Goal: Communication & Community: Participate in discussion

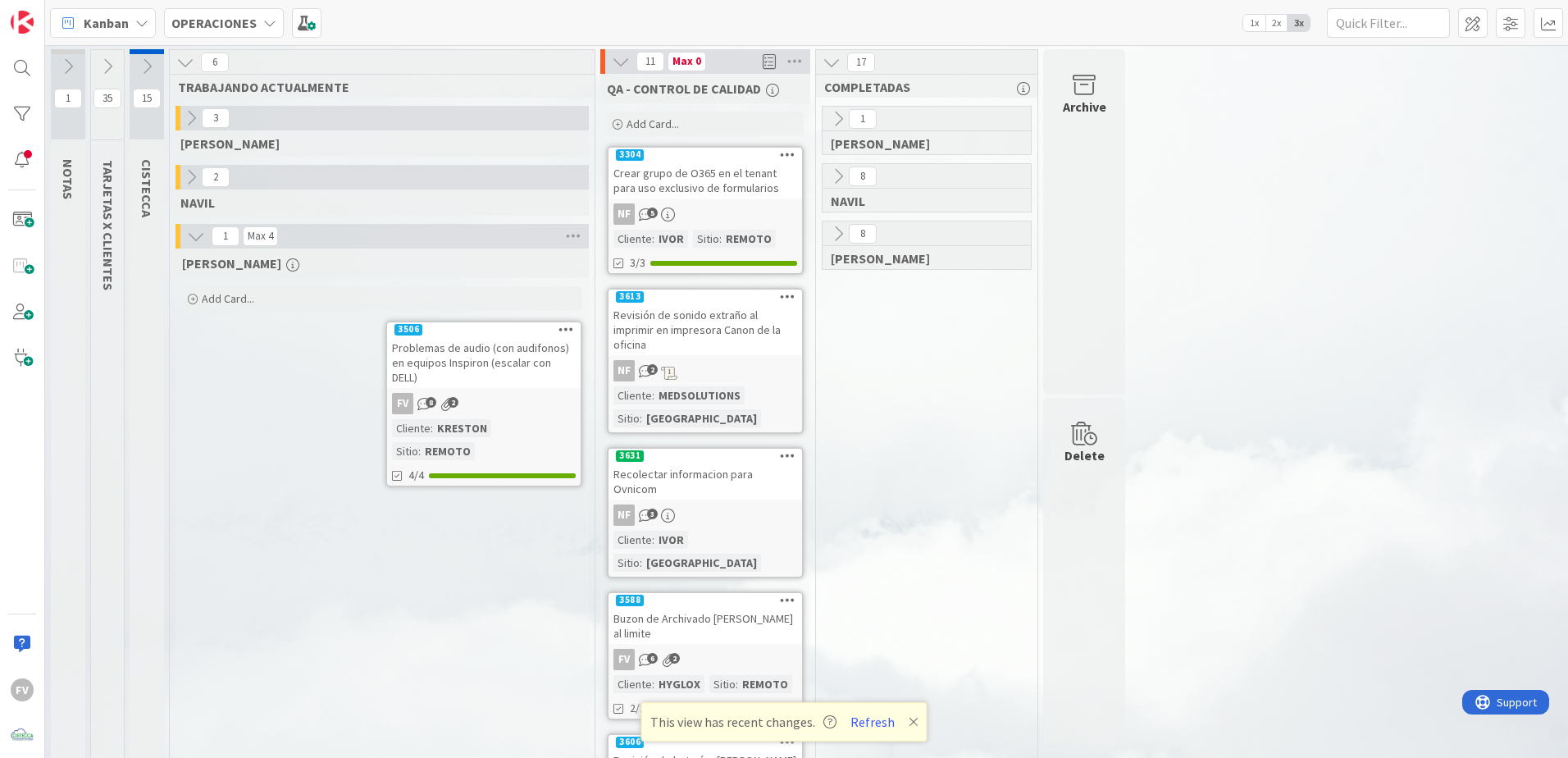
scroll to position [761, 0]
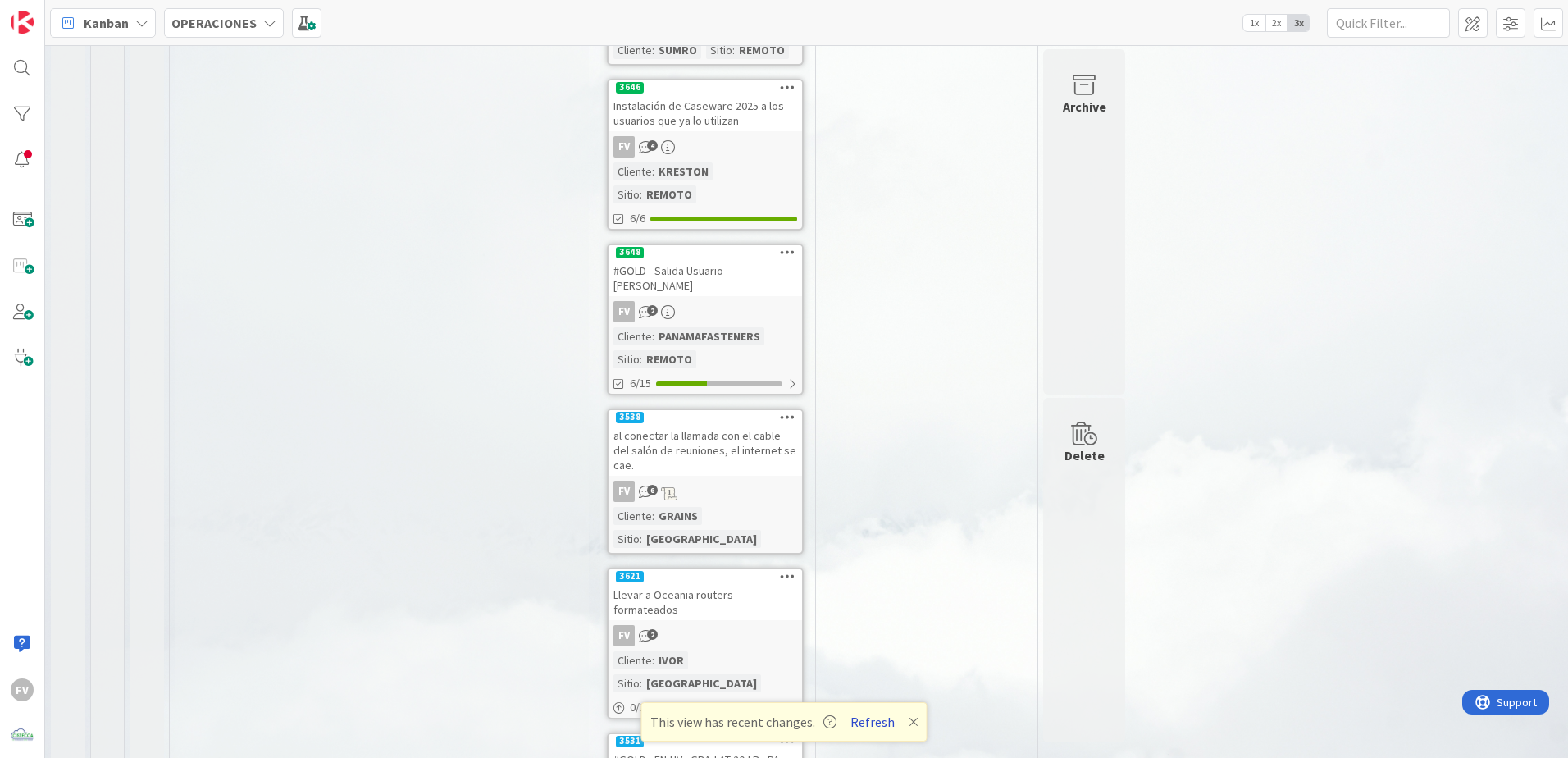
click at [860, 715] on button "Refresh" at bounding box center [873, 722] width 56 height 21
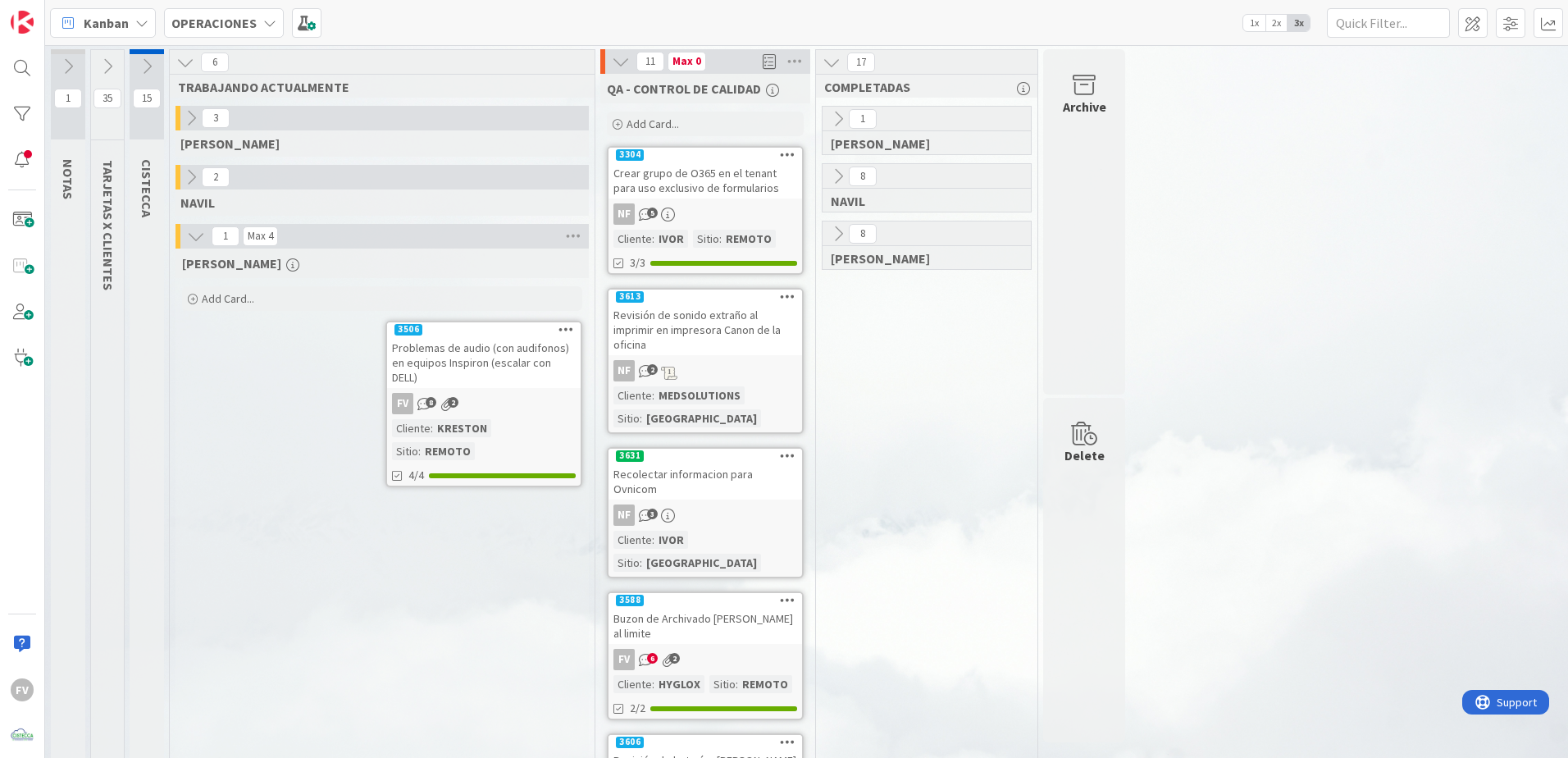
click at [451, 346] on div "Problemas de audio (con audifonos) en equipos Inspiron (escalar con DELL)" at bounding box center [484, 363] width 193 height 51
click at [483, 374] on body "FV Kanban OPERACIONES 1x 2x 3x 1 NOTAS 35 TARJETAS X CLIENTES 15 CISTECCA 6 TRA…" at bounding box center [784, 379] width 1568 height 758
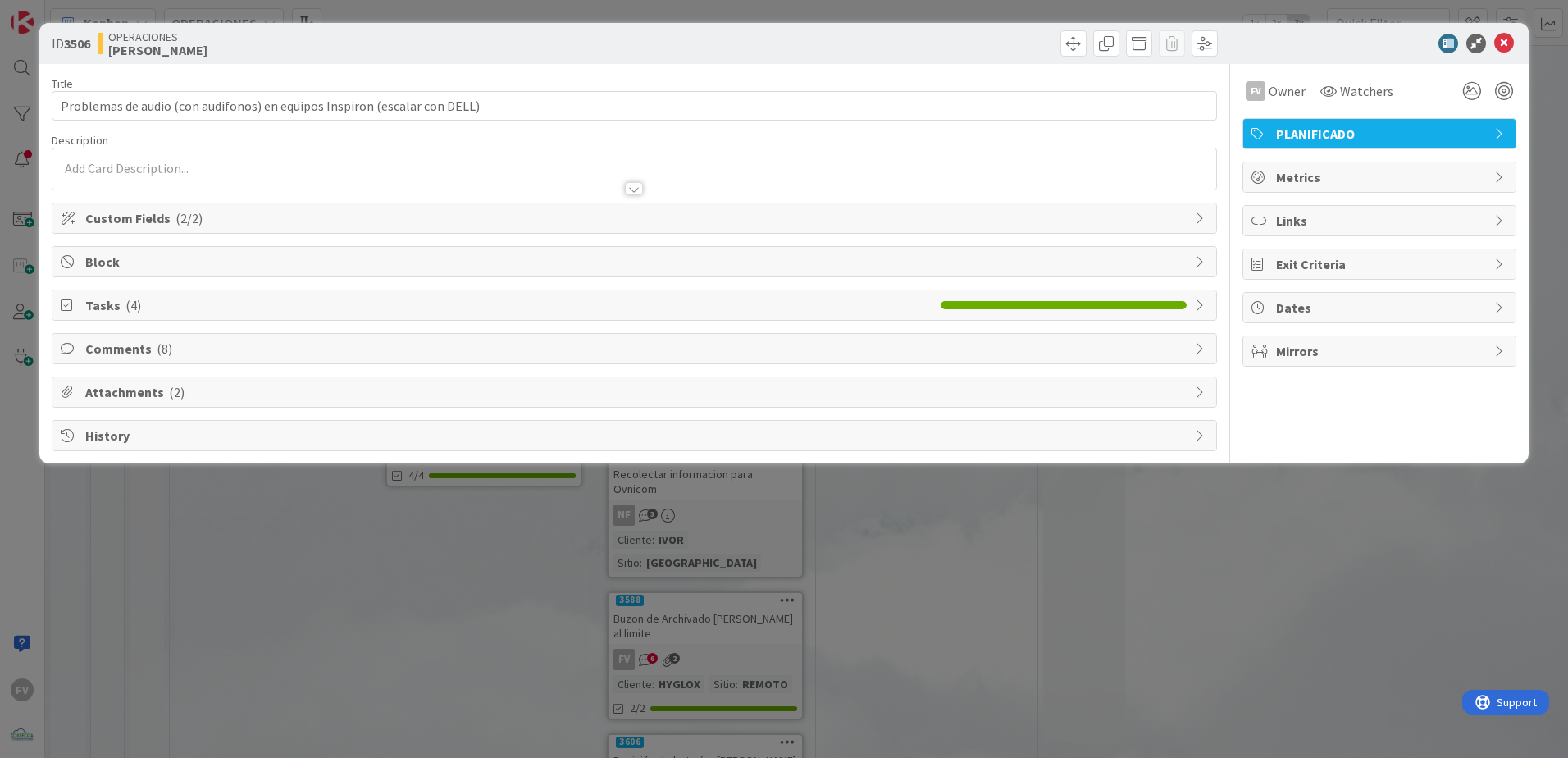
click at [146, 303] on span "Tasks ( 4 )" at bounding box center [509, 305] width 847 height 20
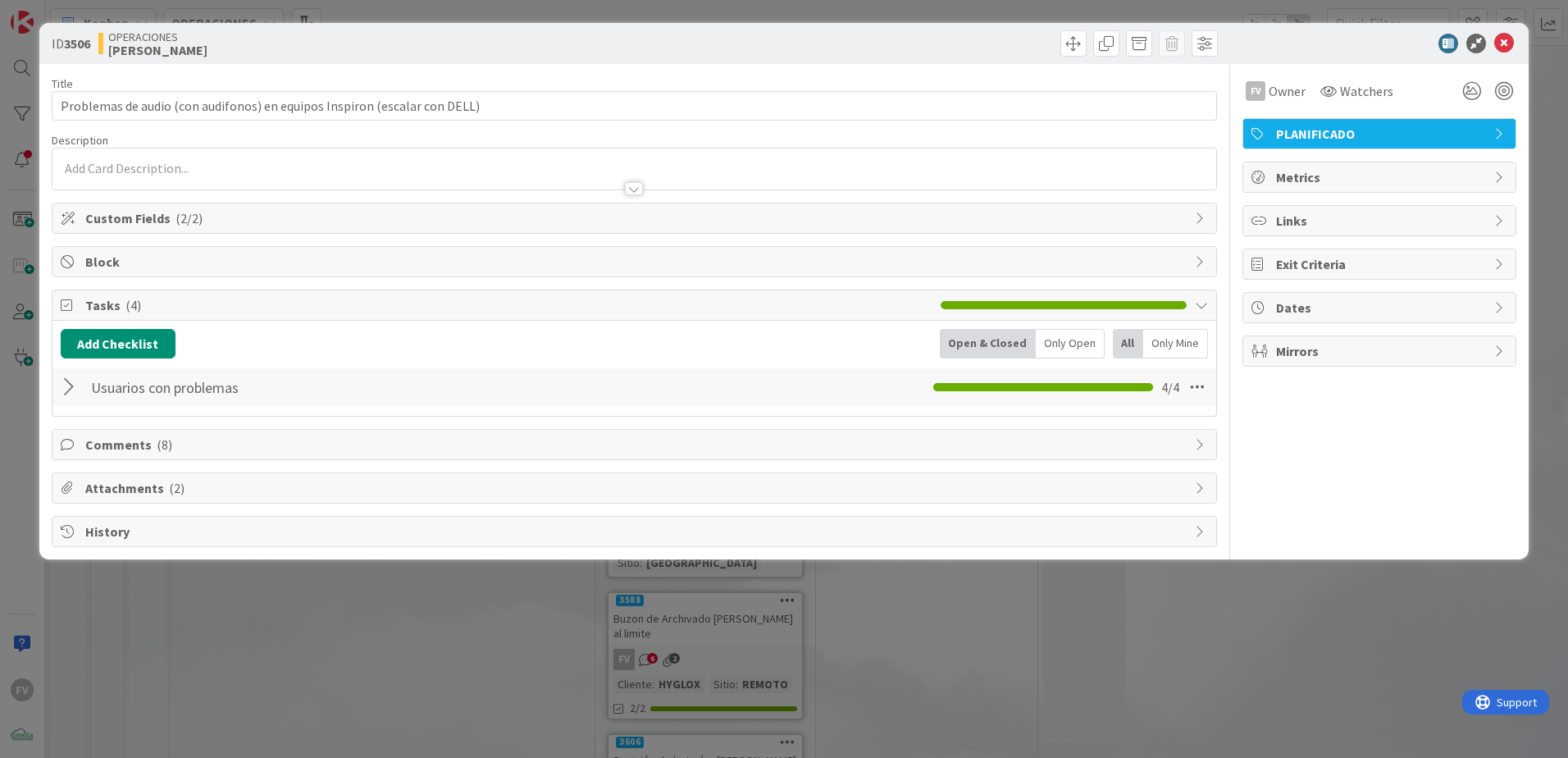
click at [76, 393] on div at bounding box center [72, 388] width 21 height 30
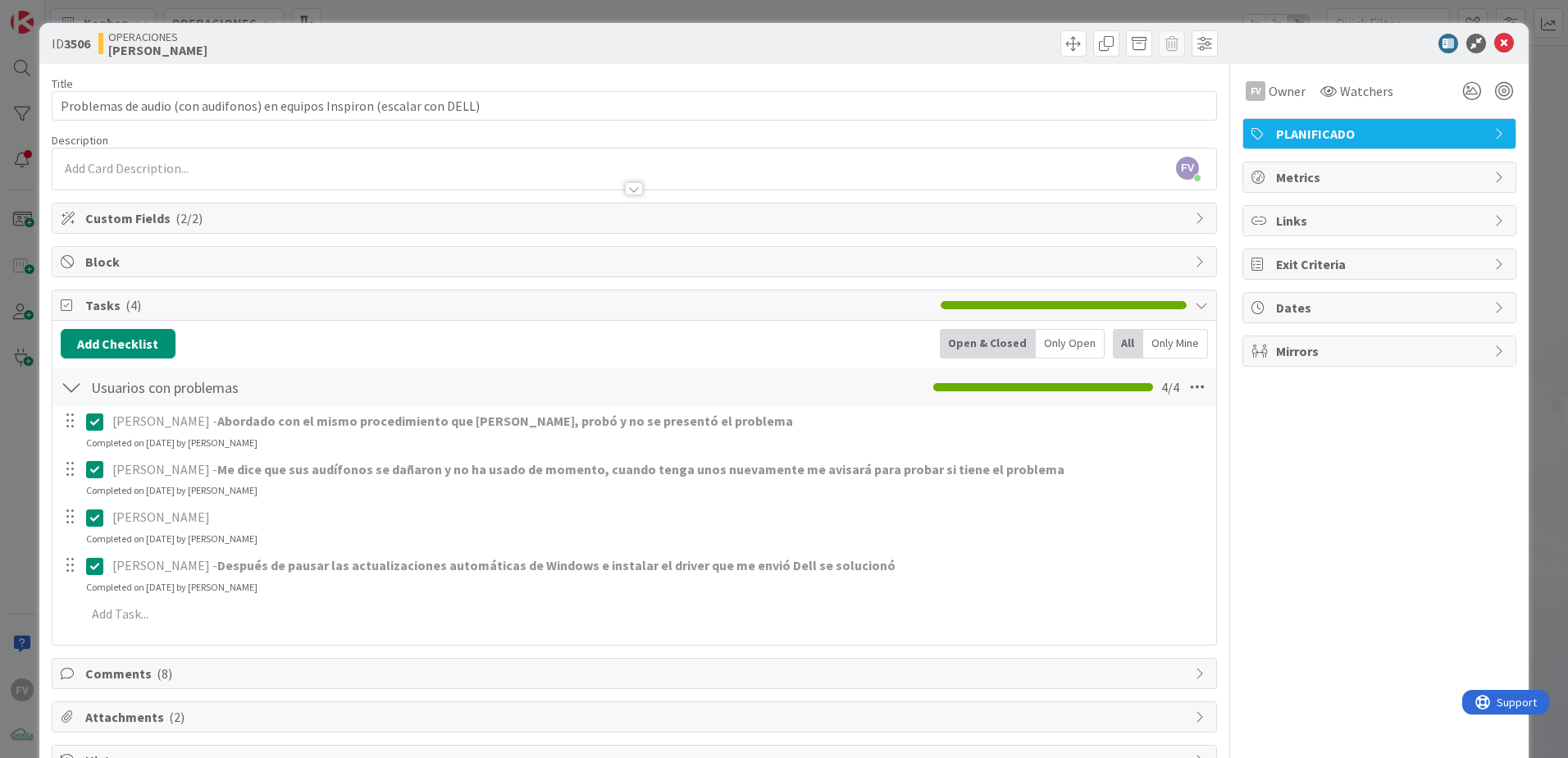
click at [96, 524] on icon at bounding box center [99, 518] width 25 height 20
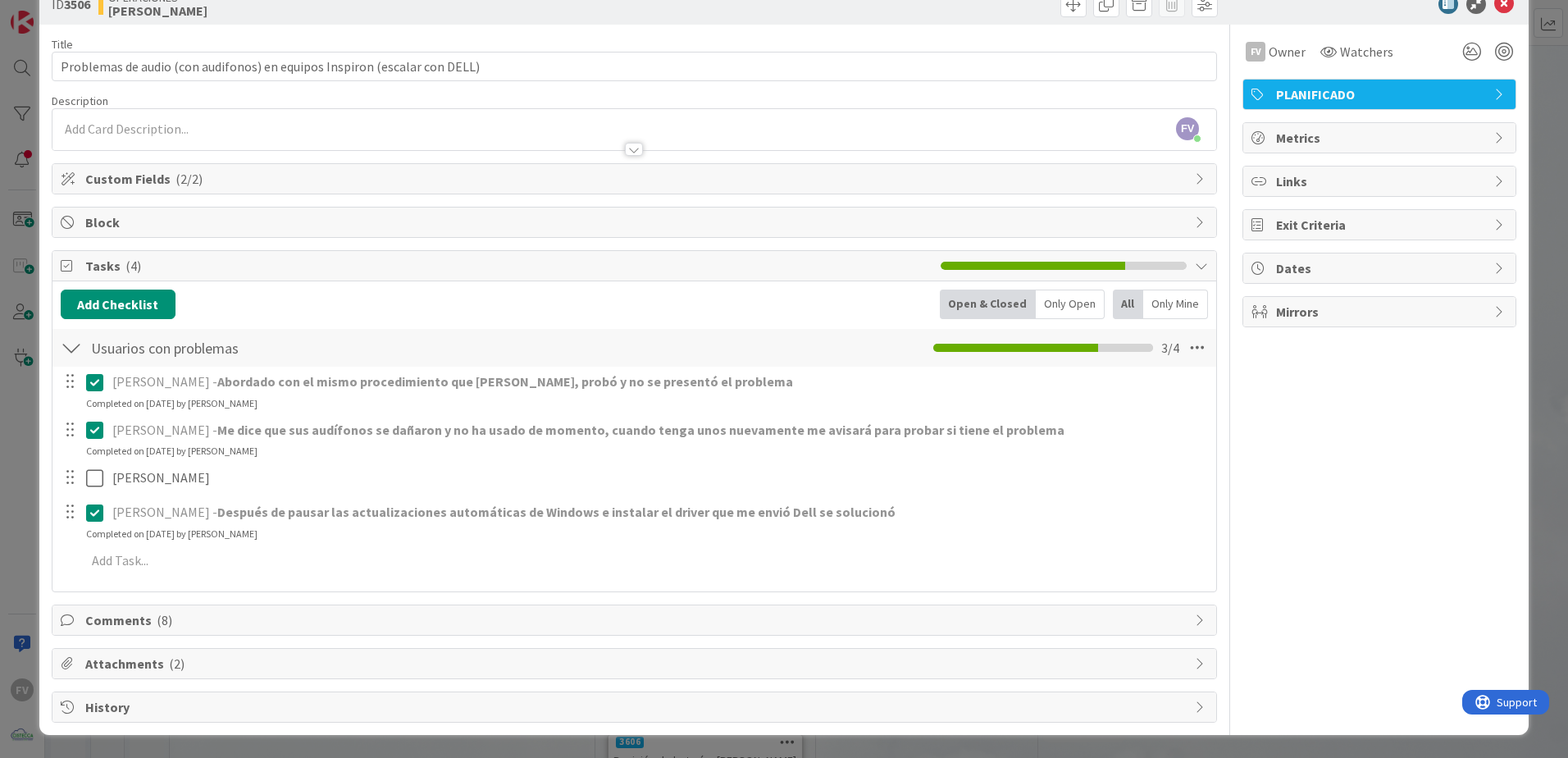
click at [119, 623] on span "Comments ( 8 )" at bounding box center [636, 621] width 1102 height 20
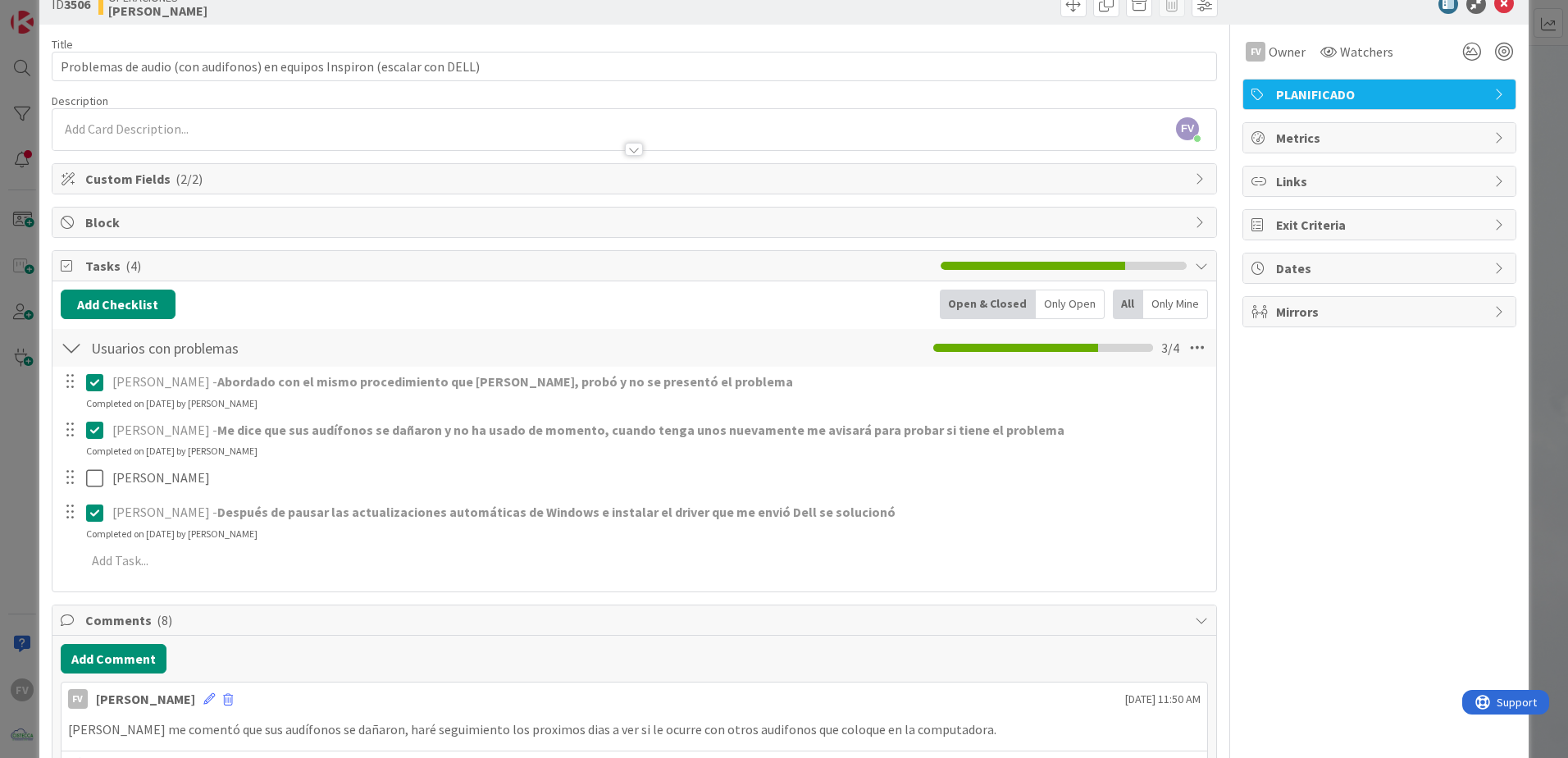
scroll to position [368, 0]
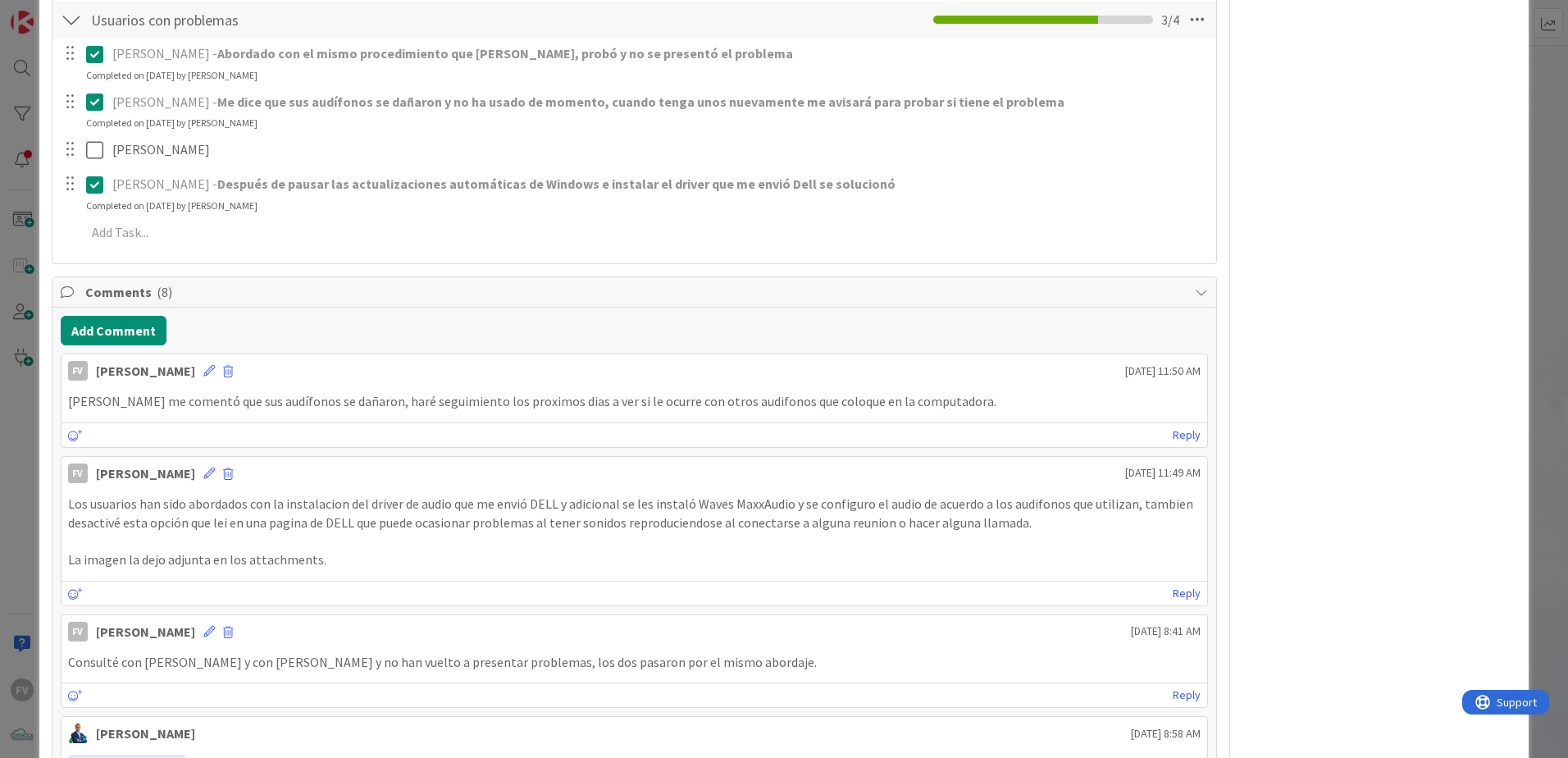
click at [3, 455] on div "ID 3506 OPERACIONES FERNANDO Title 73 / 128 Problemas de audio (con audifonos) …" at bounding box center [784, 379] width 1568 height 758
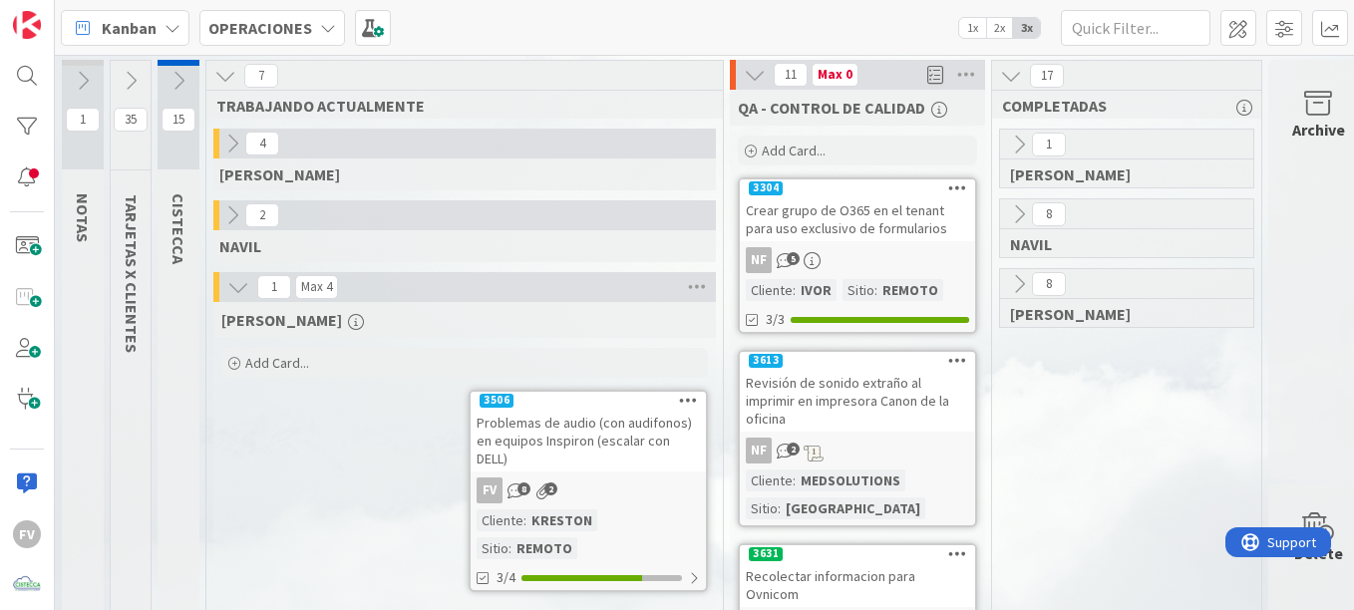
click at [226, 133] on icon at bounding box center [232, 144] width 22 height 22
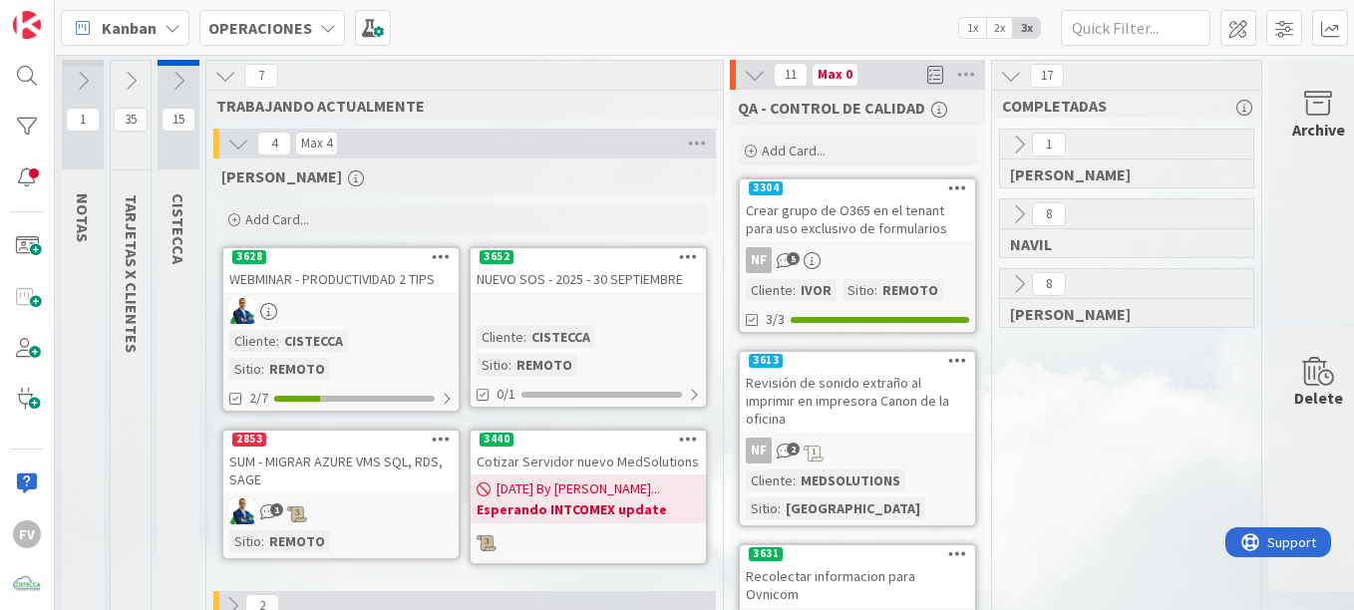
click at [574, 266] on div "3652" at bounding box center [588, 257] width 235 height 18
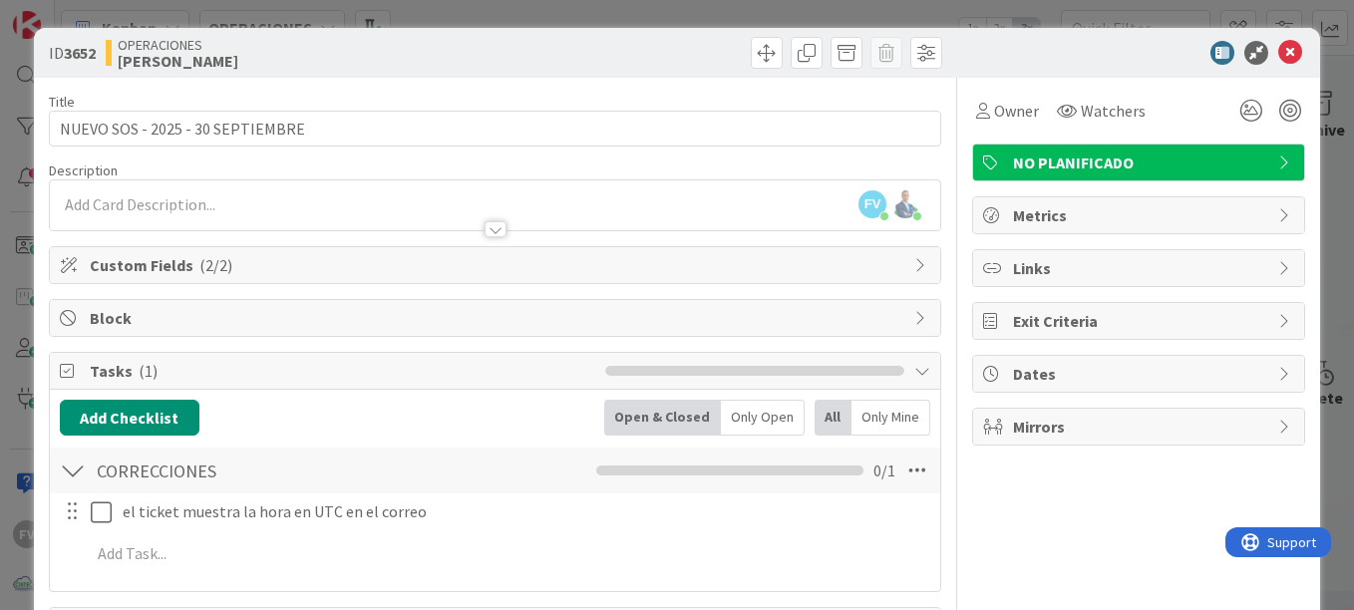
click at [259, 8] on div "ID 3652 OPERACIONES GABRIEL Title 32 / 128 NUEVO SOS - 2025 - 30 SEPTIEMBRE Des…" at bounding box center [677, 305] width 1354 height 610
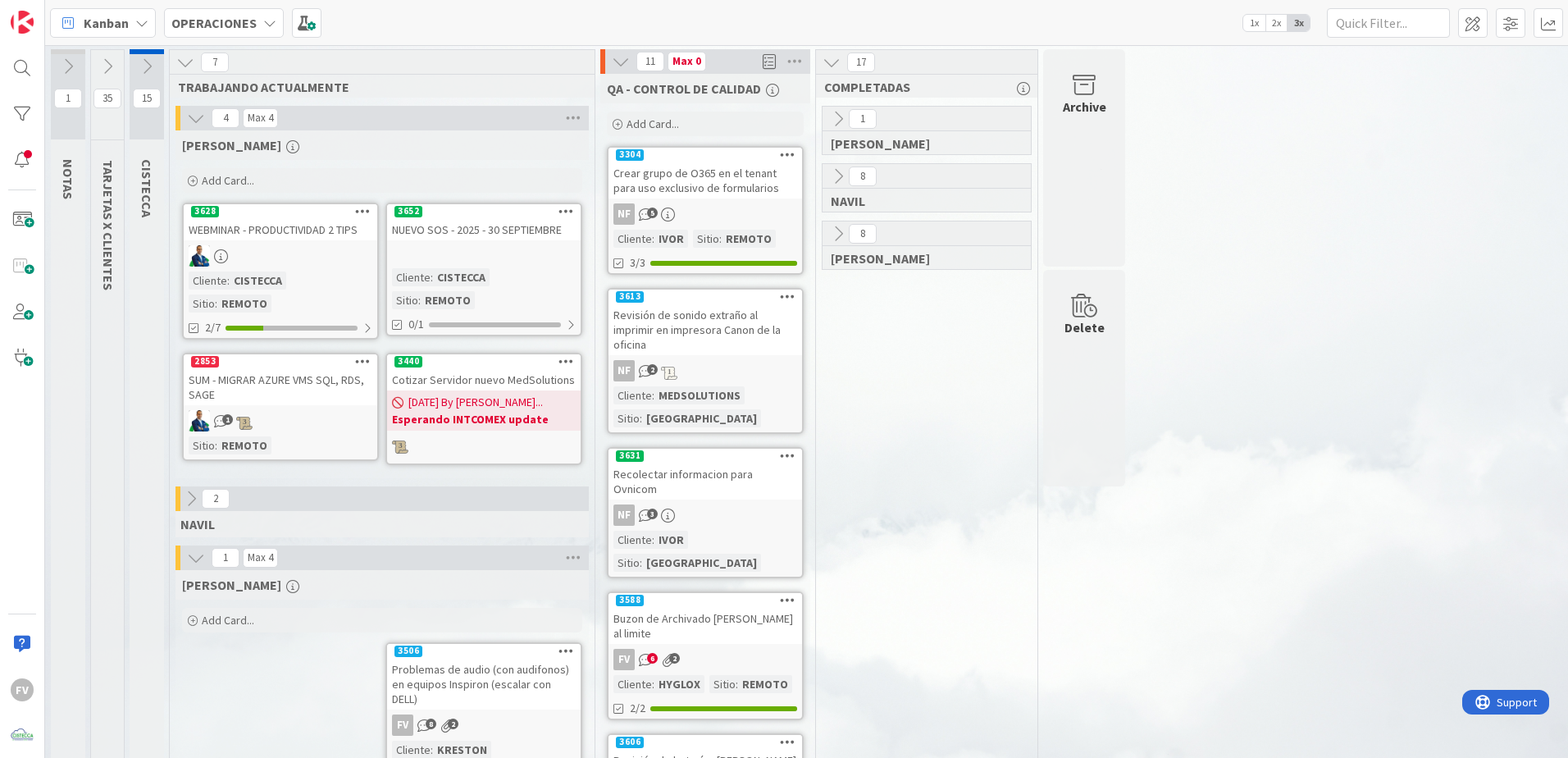
click at [109, 66] on icon at bounding box center [108, 67] width 18 height 18
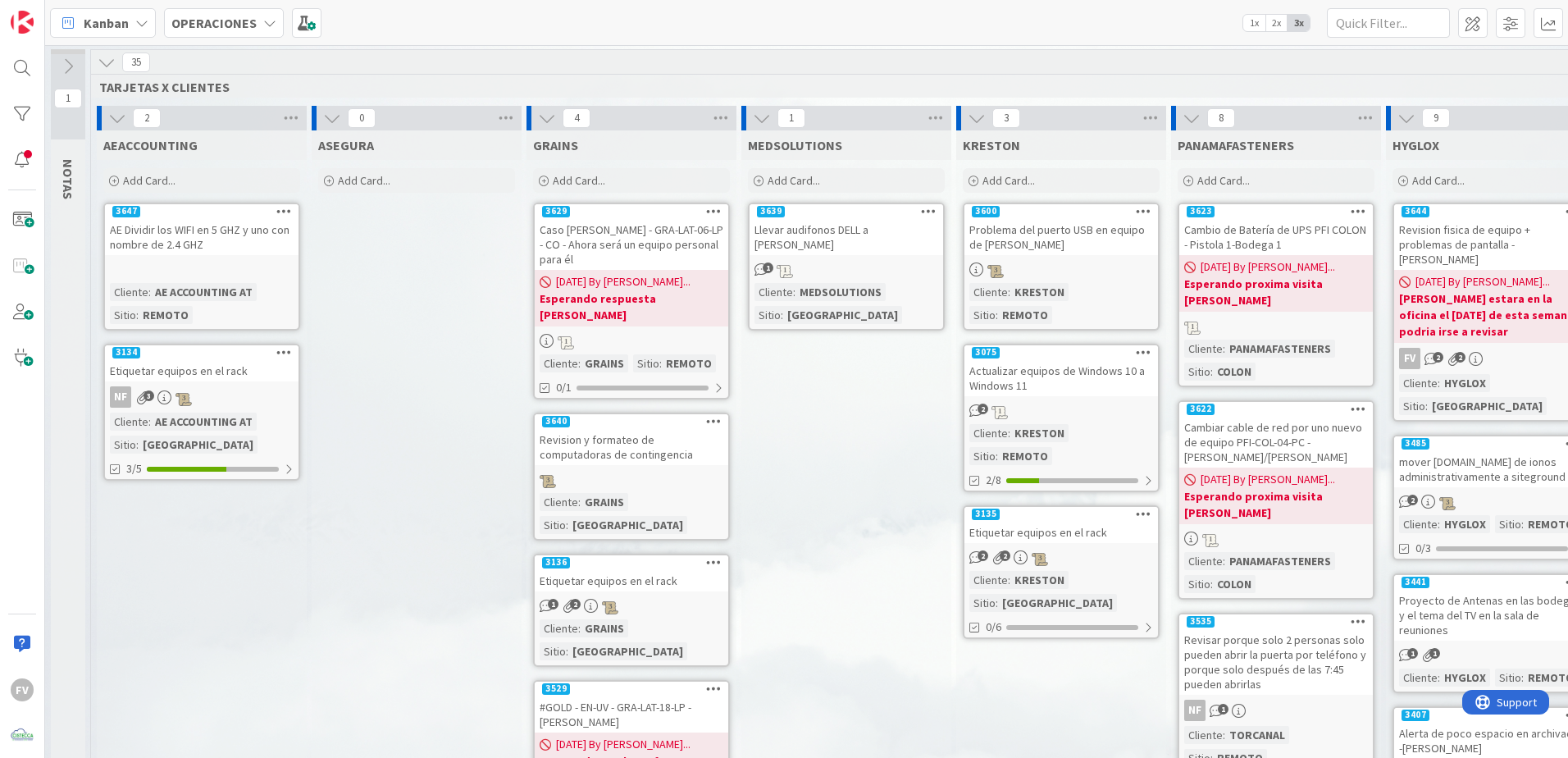
click at [109, 66] on icon at bounding box center [107, 63] width 18 height 18
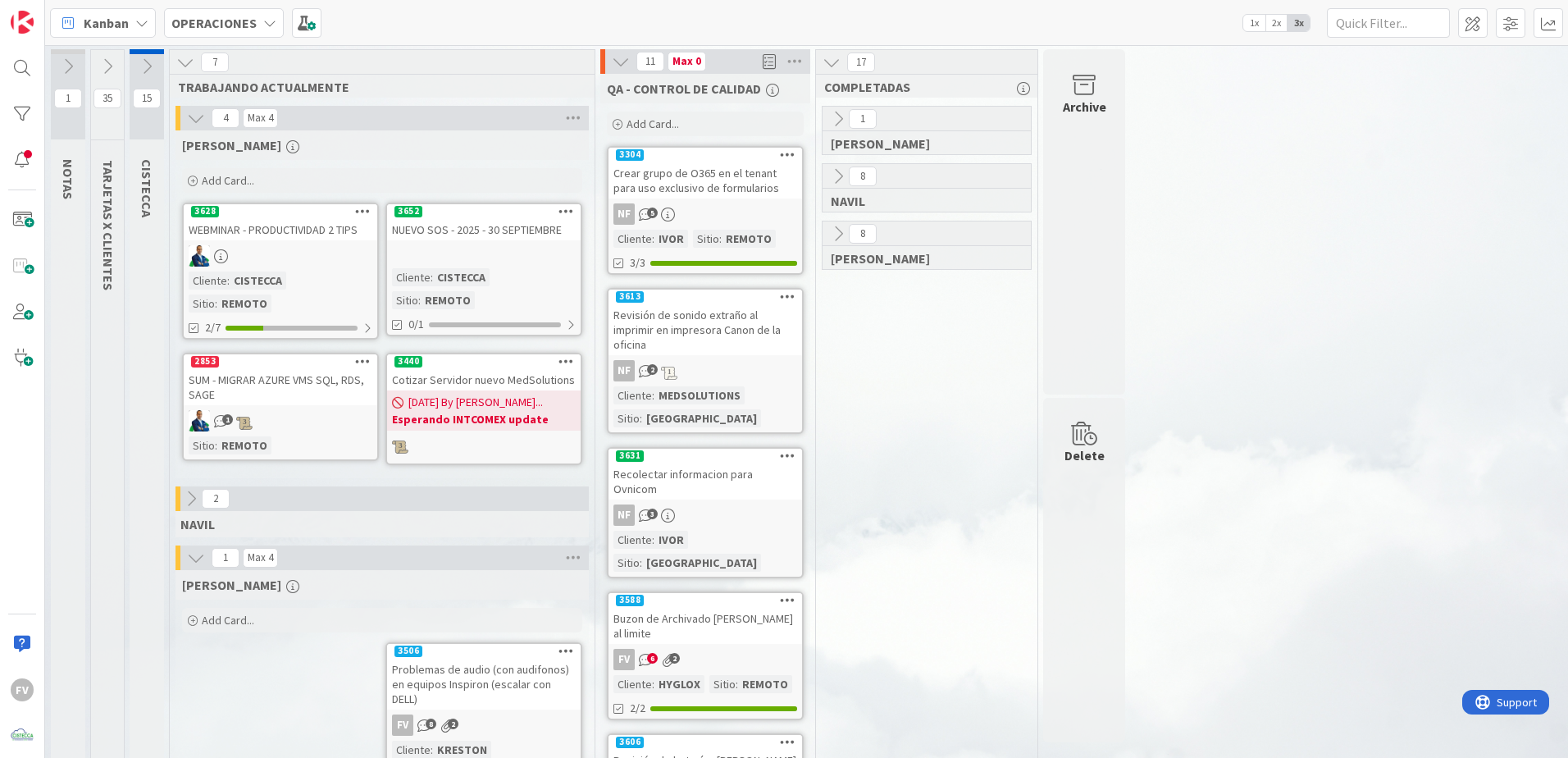
click at [195, 115] on icon at bounding box center [196, 119] width 18 height 18
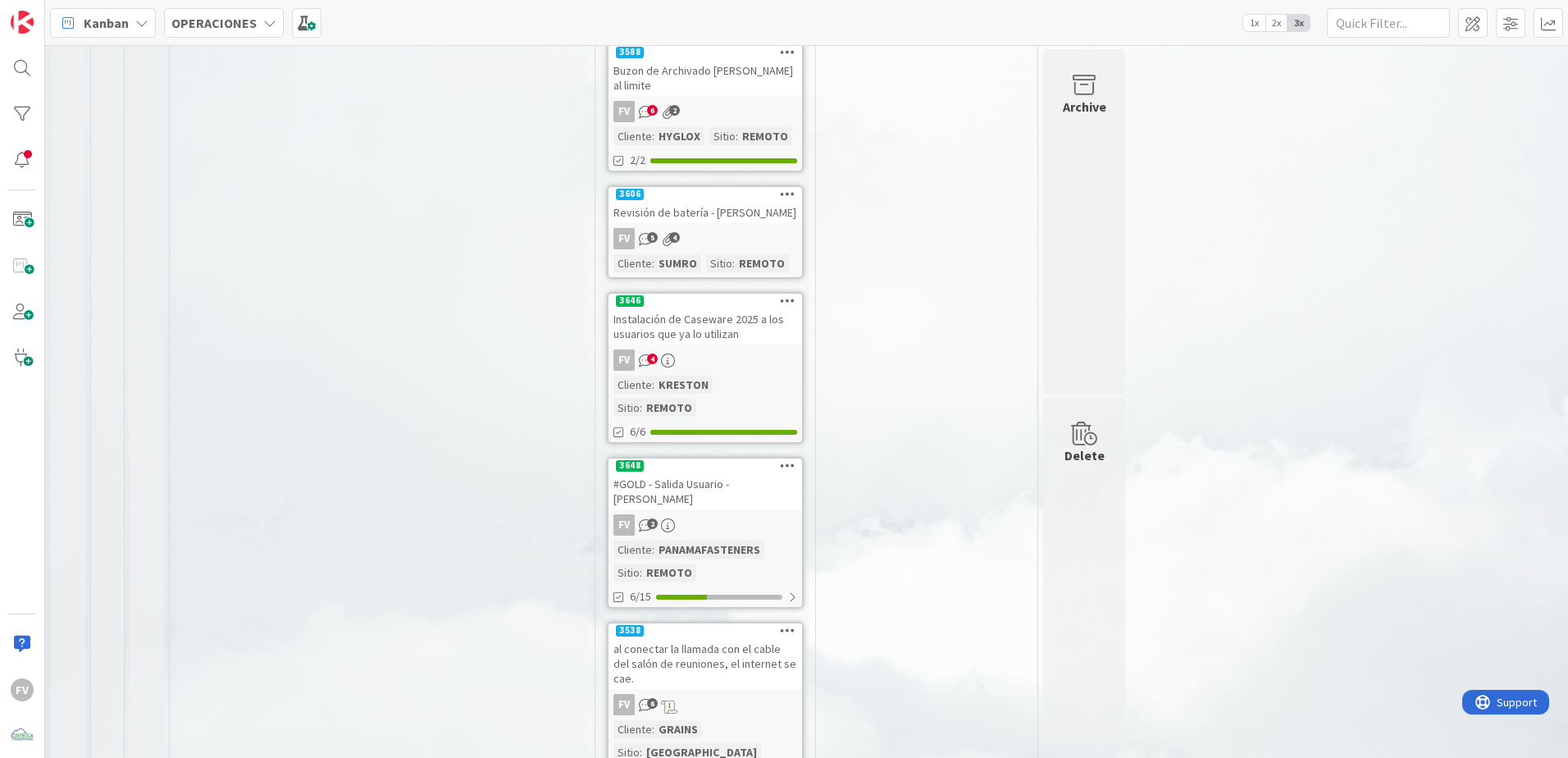
scroll to position [780, 0]
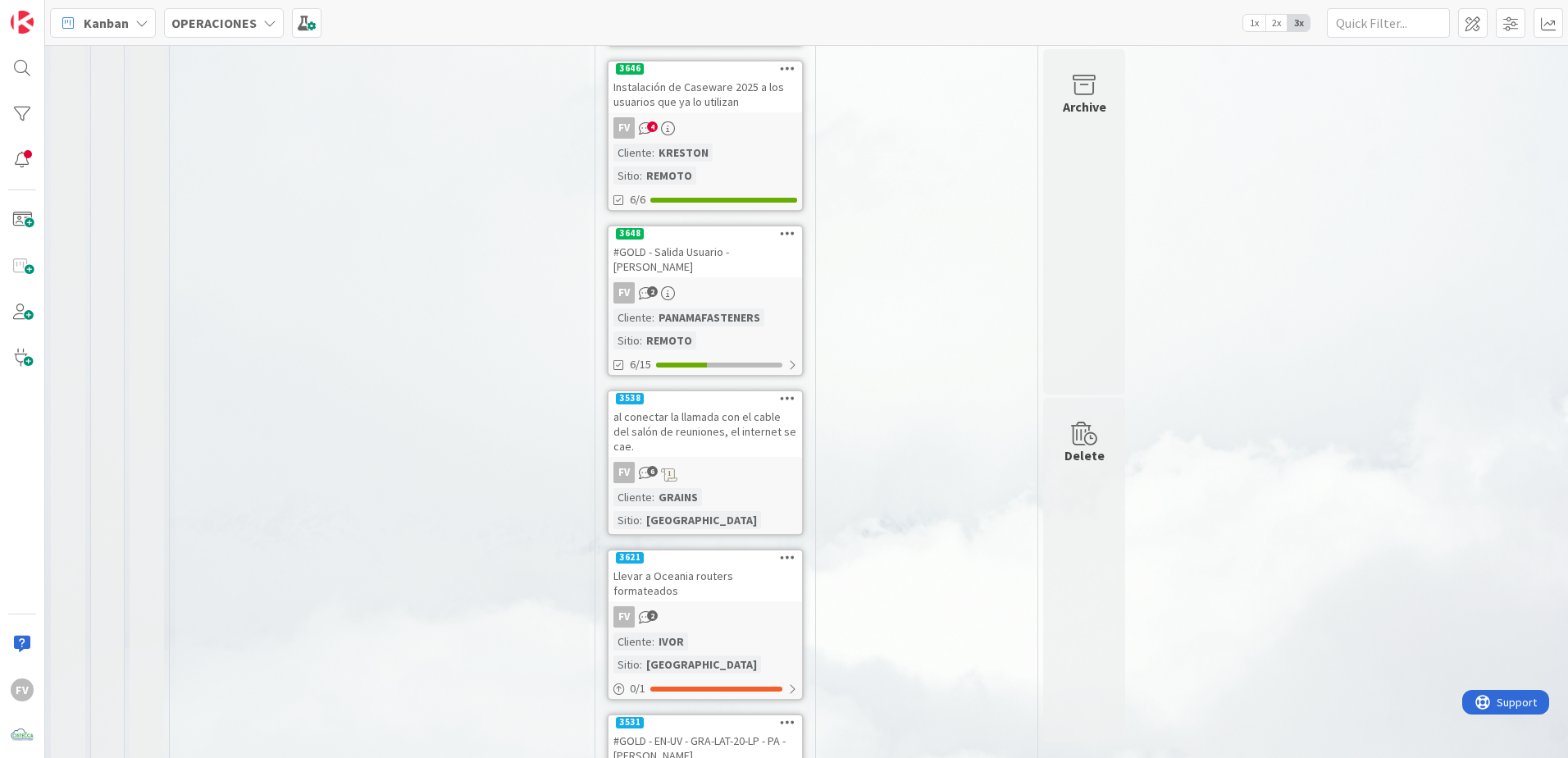
click at [684, 143] on div "KRESTON" at bounding box center [683, 152] width 58 height 18
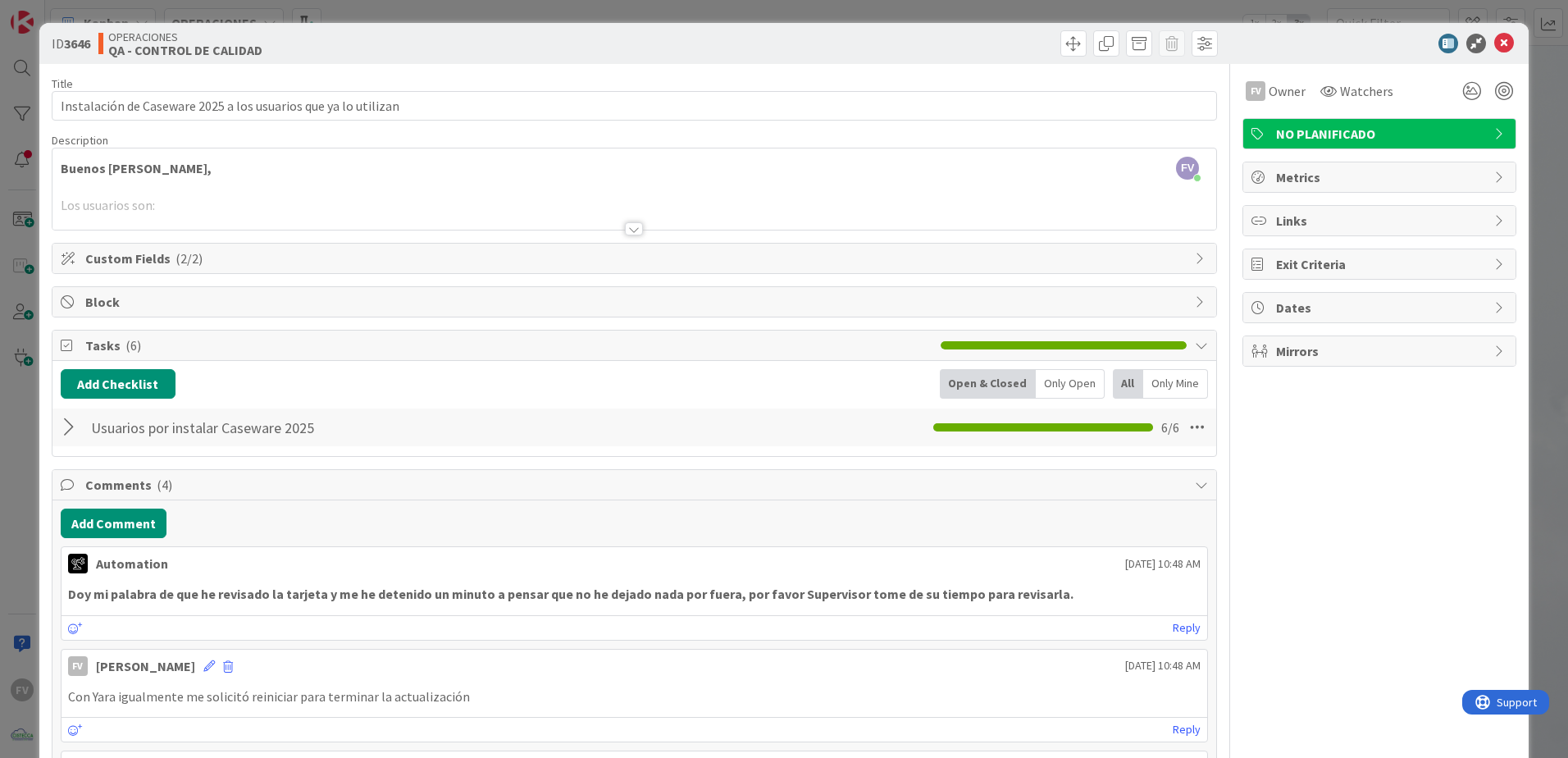
click at [58, 422] on div "Usuarios por instalar Caseware 2025 Checklist Name 35 / 64 Usuarios por instala…" at bounding box center [634, 427] width 1164 height 38
click at [66, 427] on div at bounding box center [72, 427] width 21 height 30
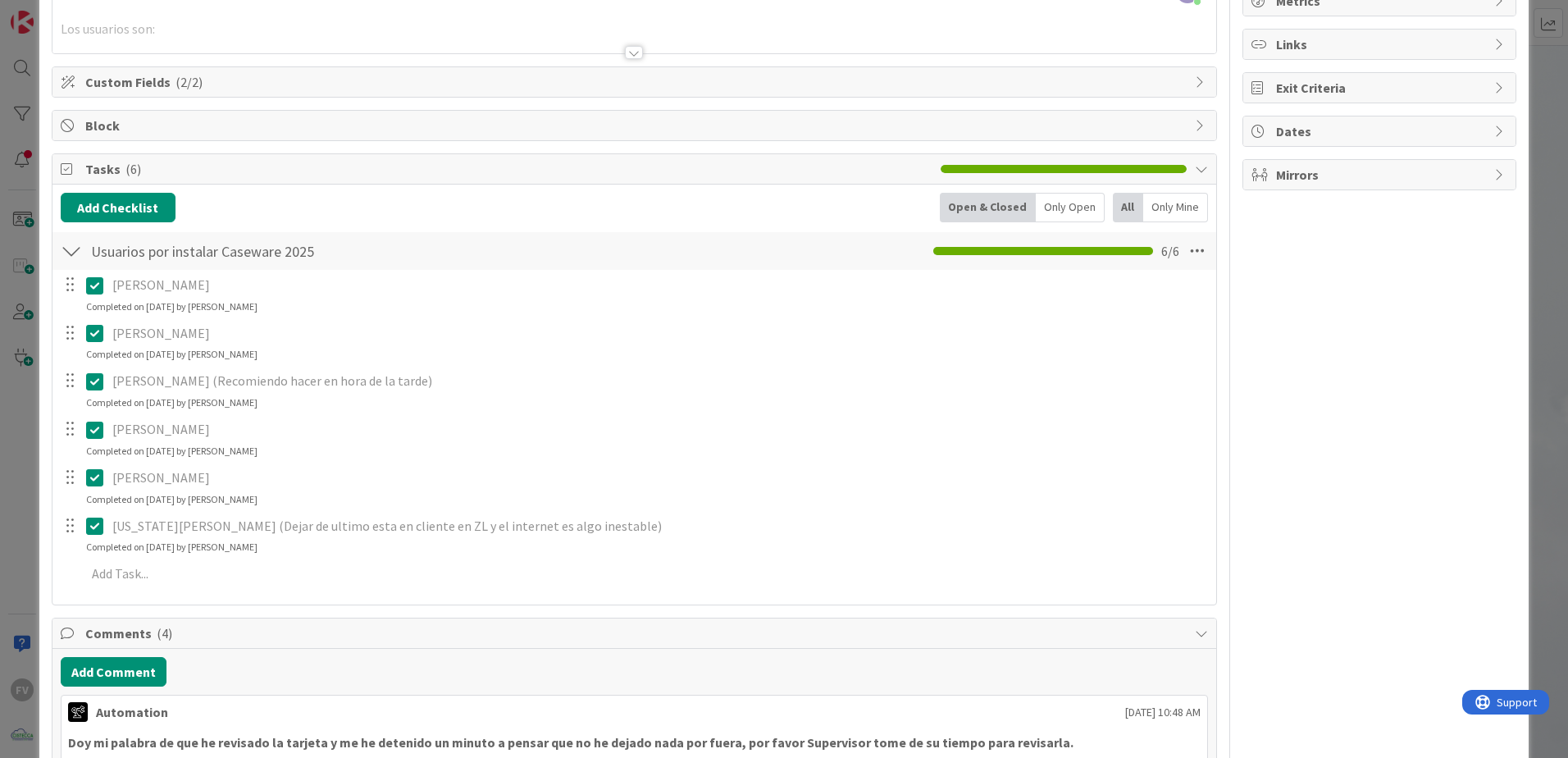
scroll to position [82, 0]
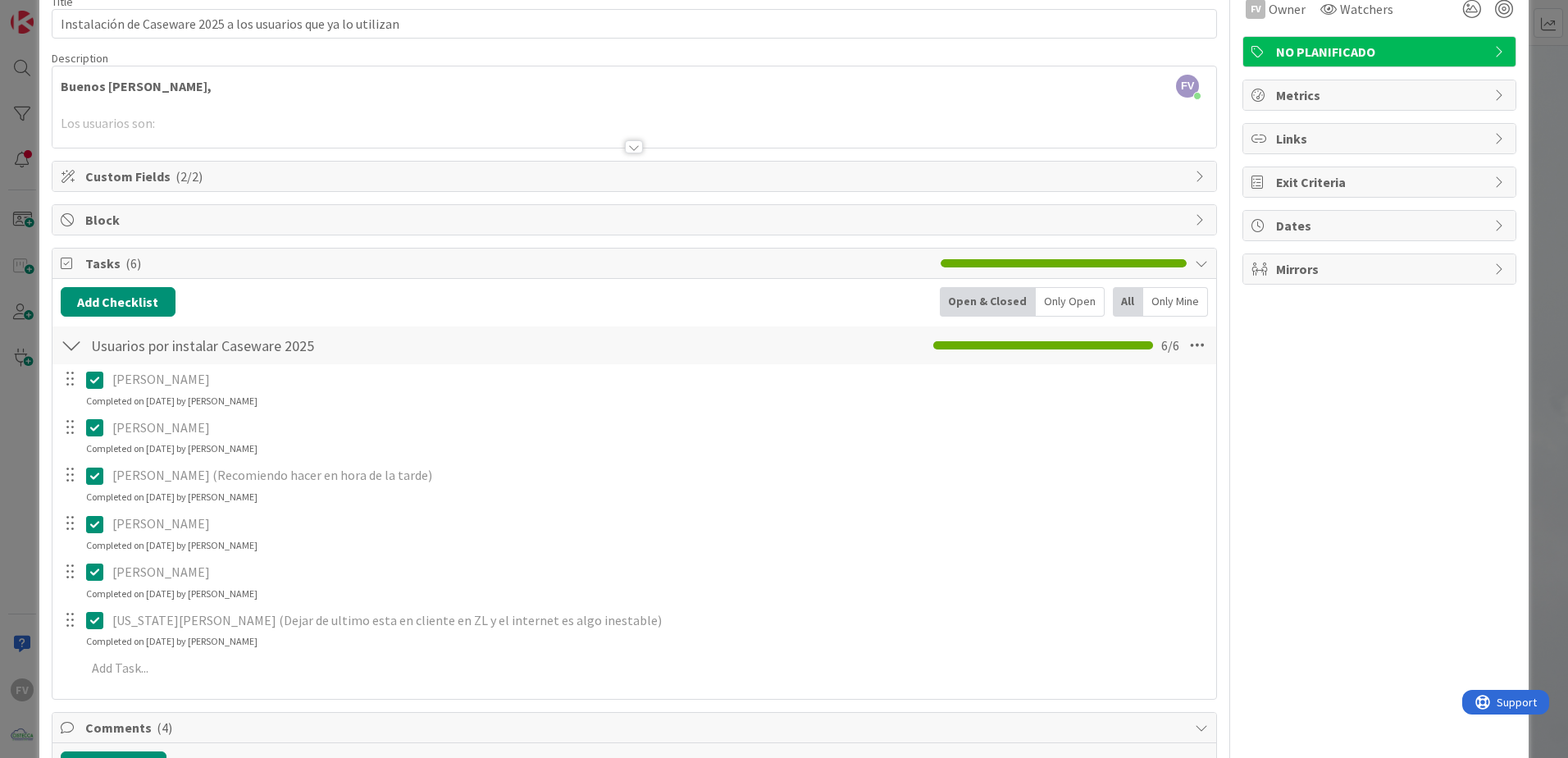
click at [73, 351] on div at bounding box center [72, 346] width 21 height 30
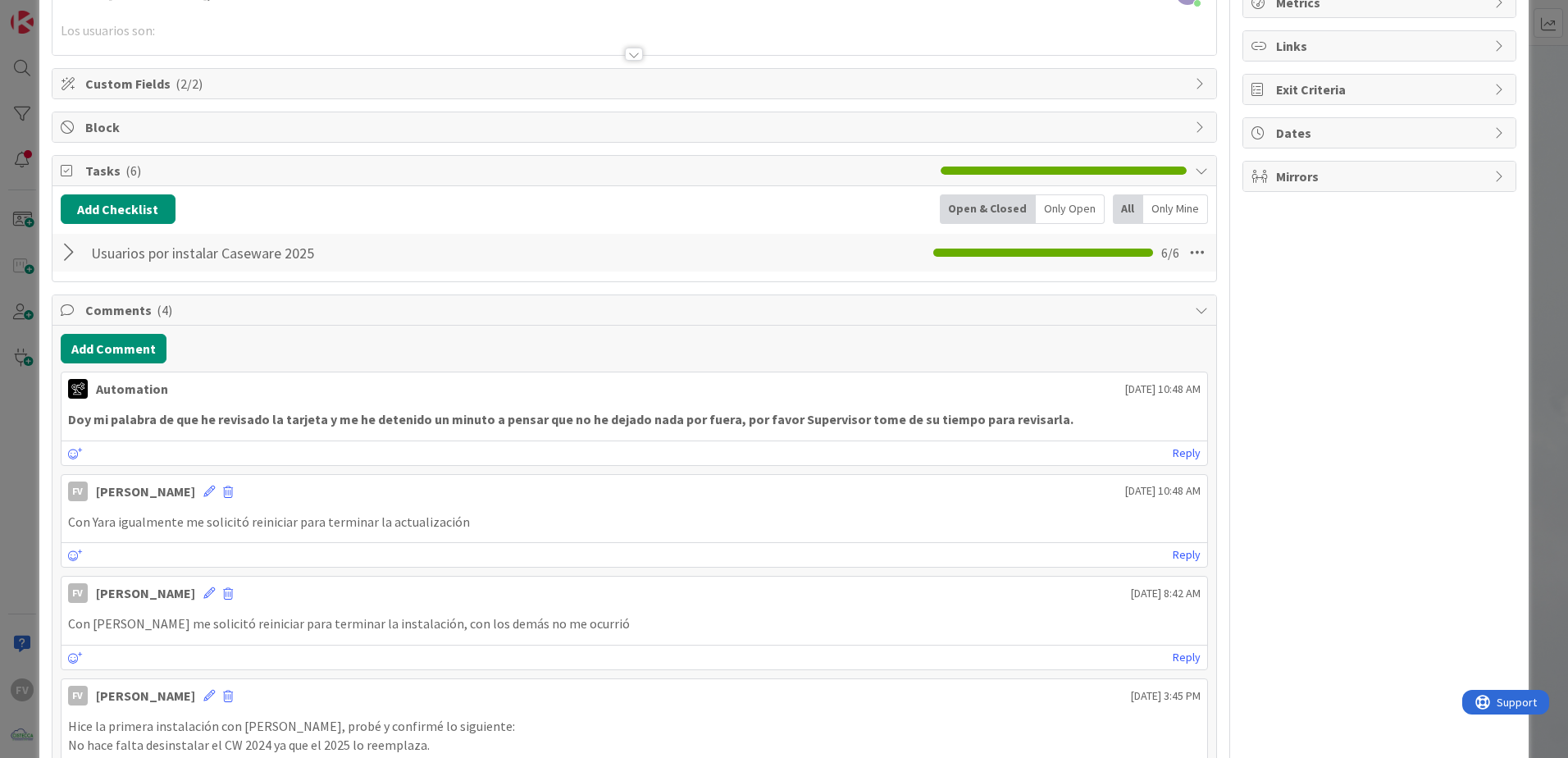
scroll to position [130, 0]
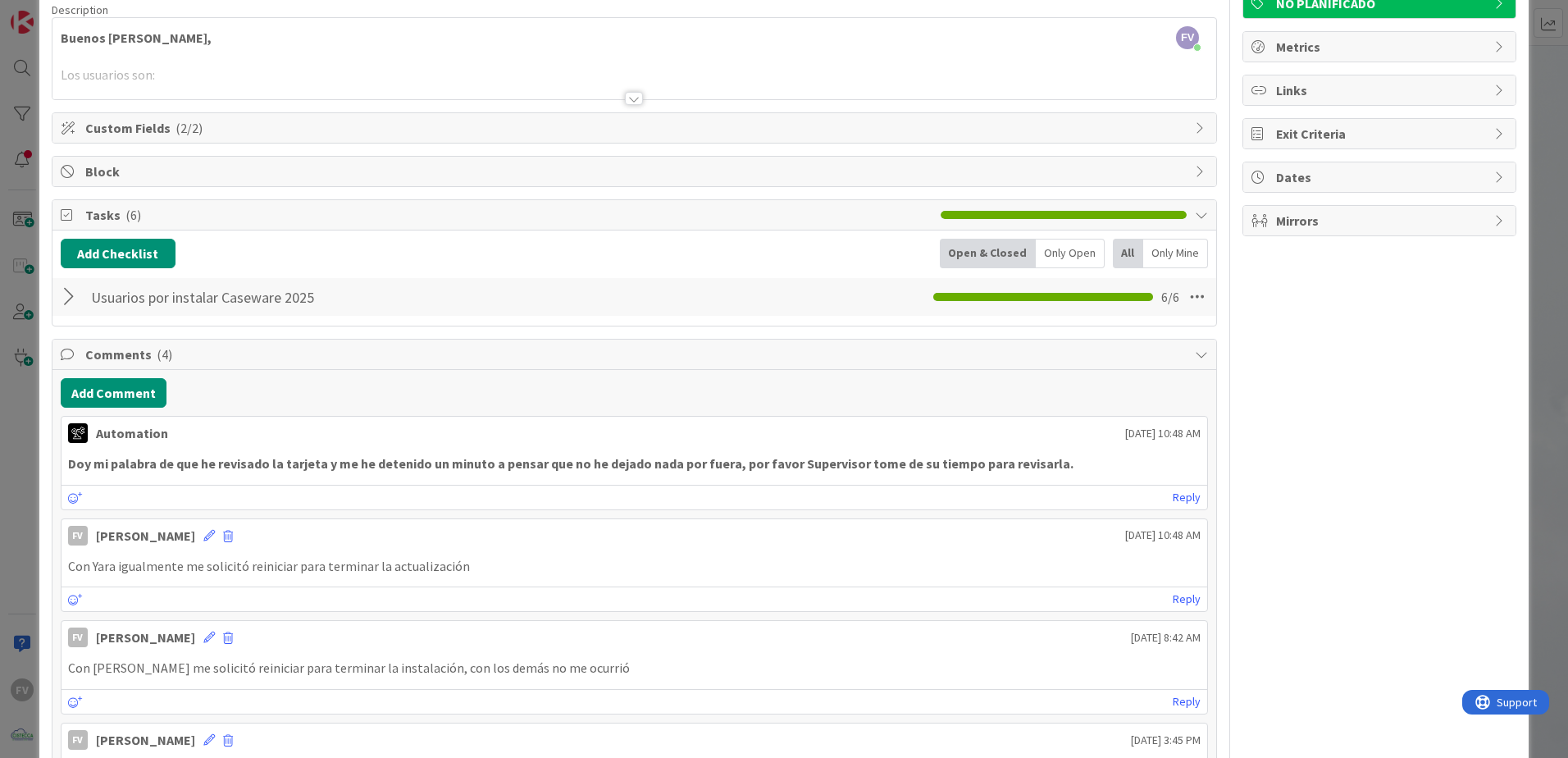
click at [188, 353] on span "Comments ( 4 )" at bounding box center [636, 355] width 1102 height 20
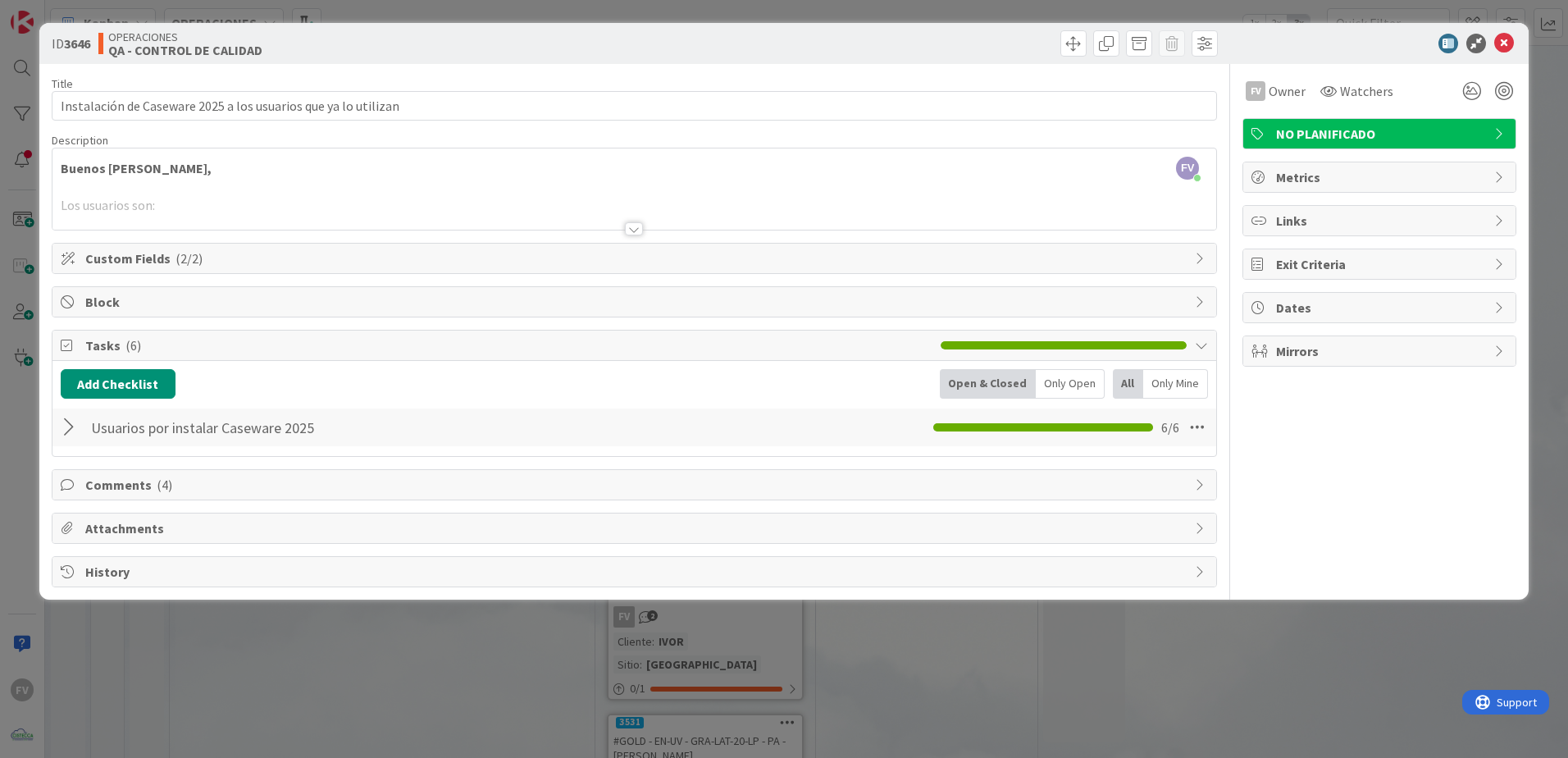
click at [108, 343] on span "Tasks ( 6 )" at bounding box center [509, 346] width 847 height 20
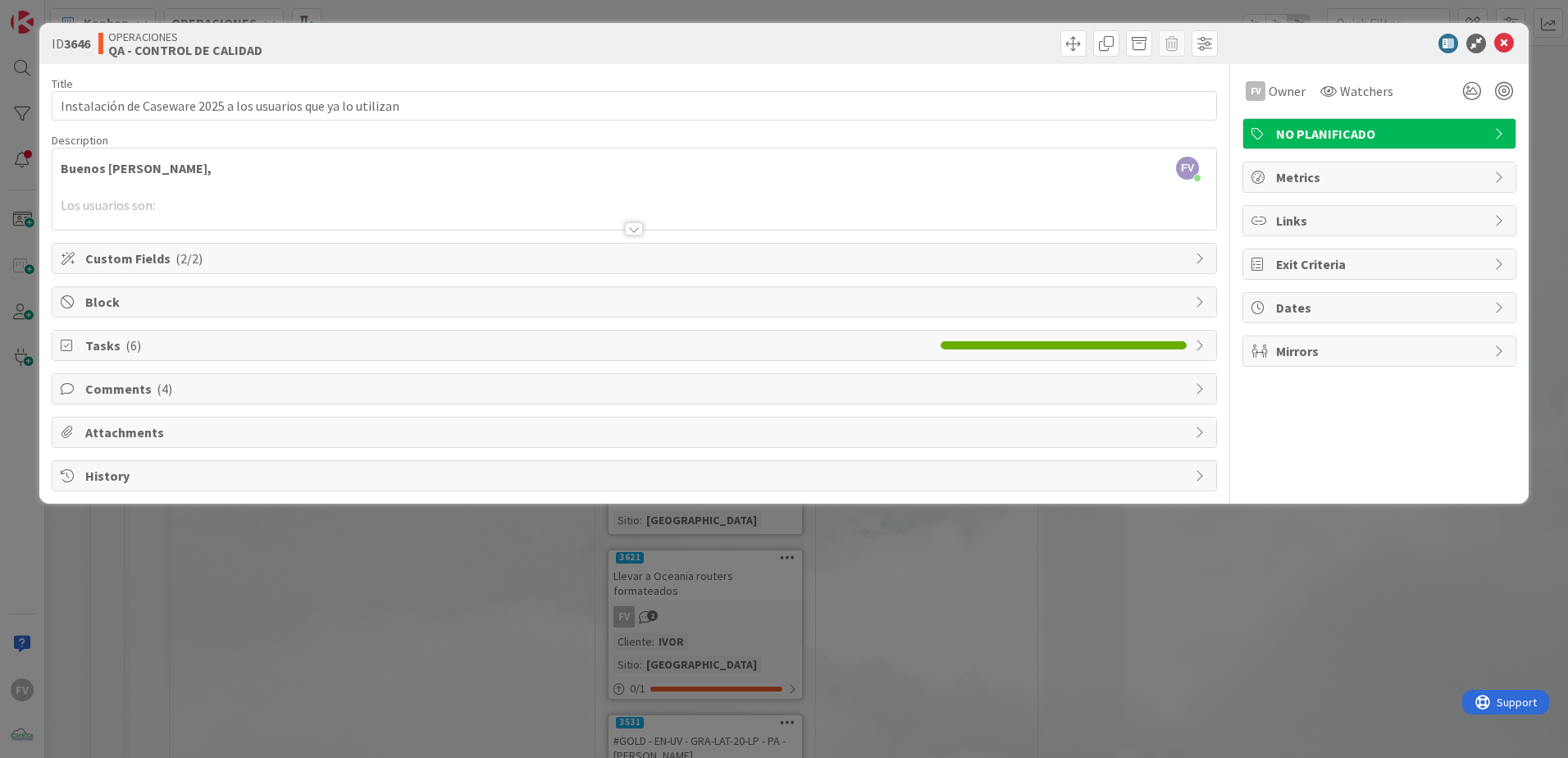
click at [24, 300] on div "ID 3646 OPERACIONES QA - CONTROL DE CALIDAD Title 62 / 128 Instalación de Casew…" at bounding box center [784, 379] width 1568 height 758
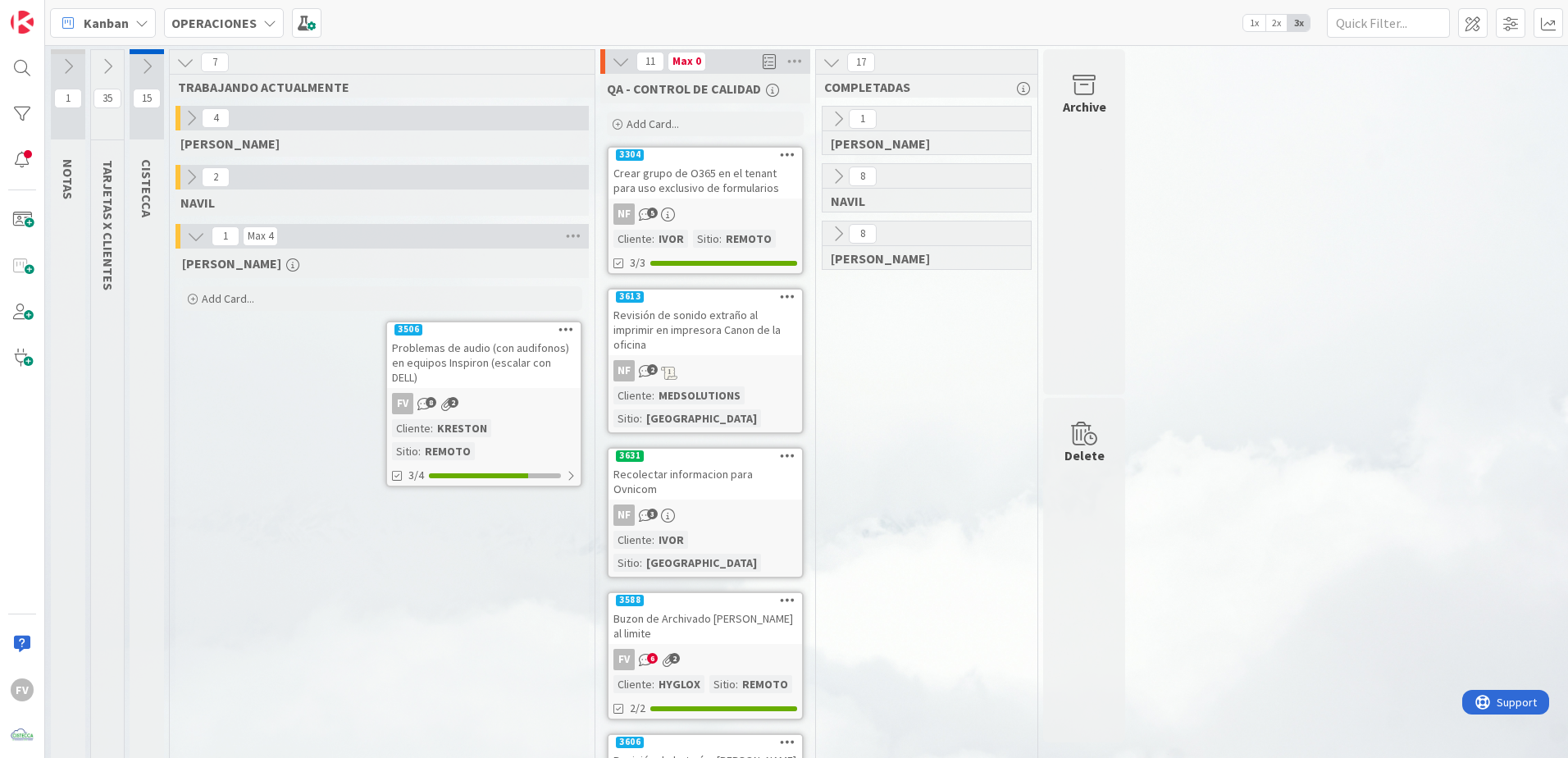
click at [102, 60] on icon at bounding box center [108, 67] width 18 height 18
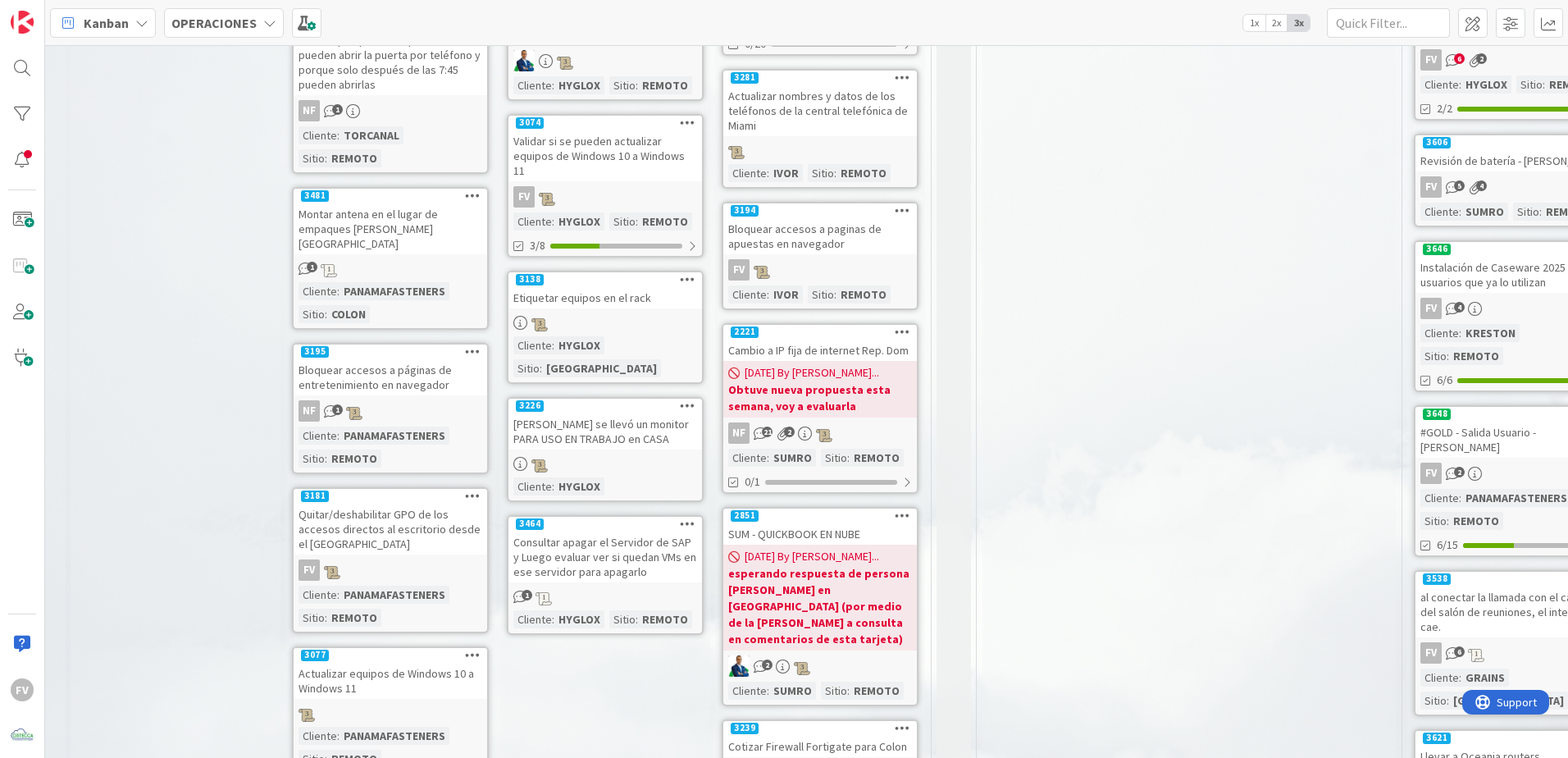
scroll to position [656, 886]
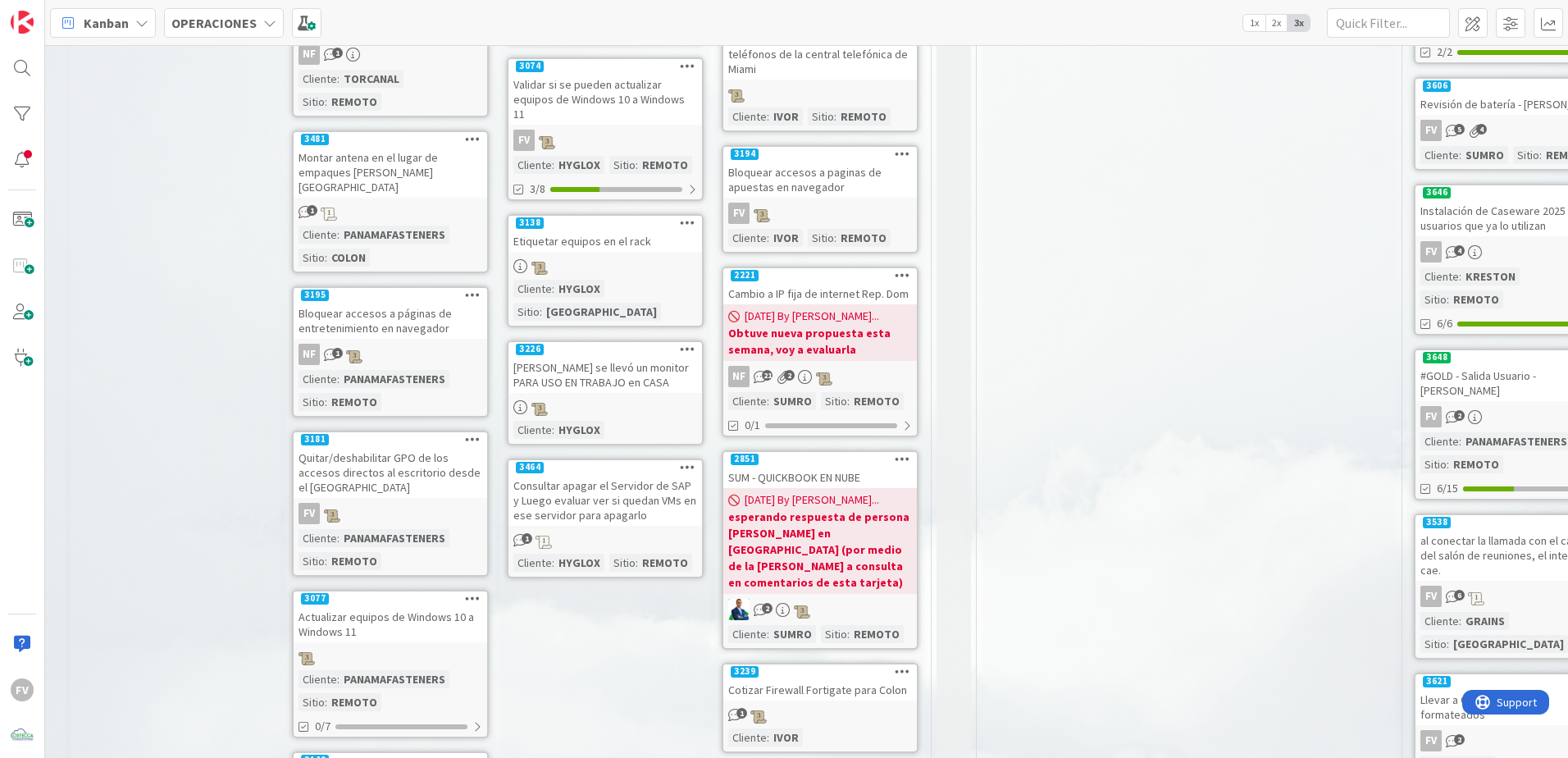
click at [647, 475] on link "3464 Consultar apagar el Servidor de SAP y Luego evaluar ver si quedan VMs en e…" at bounding box center [605, 519] width 197 height 120
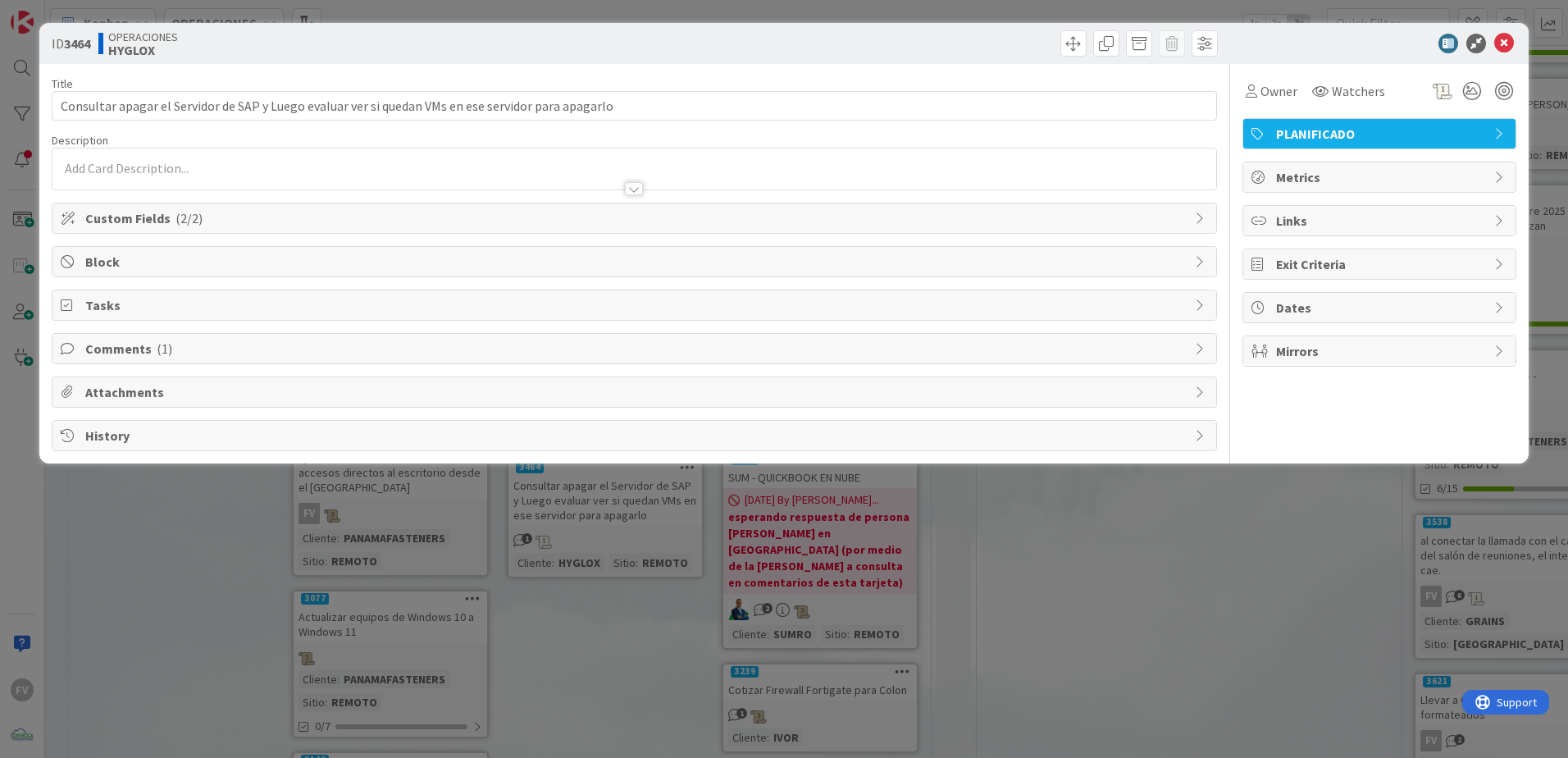
click at [184, 354] on span "Comments ( 1 )" at bounding box center [636, 349] width 1102 height 20
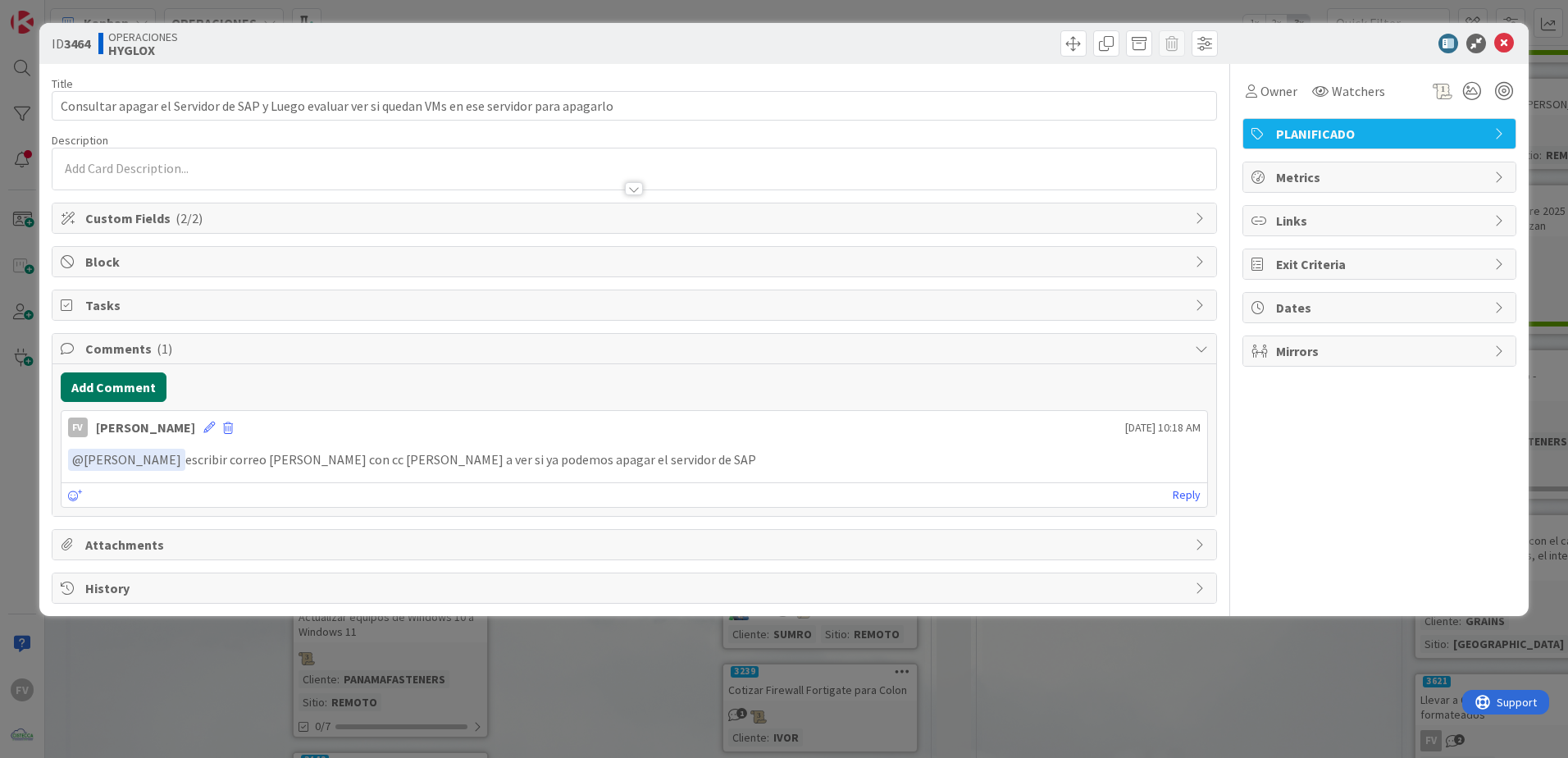
click at [154, 393] on button "Add Comment" at bounding box center [114, 388] width 106 height 30
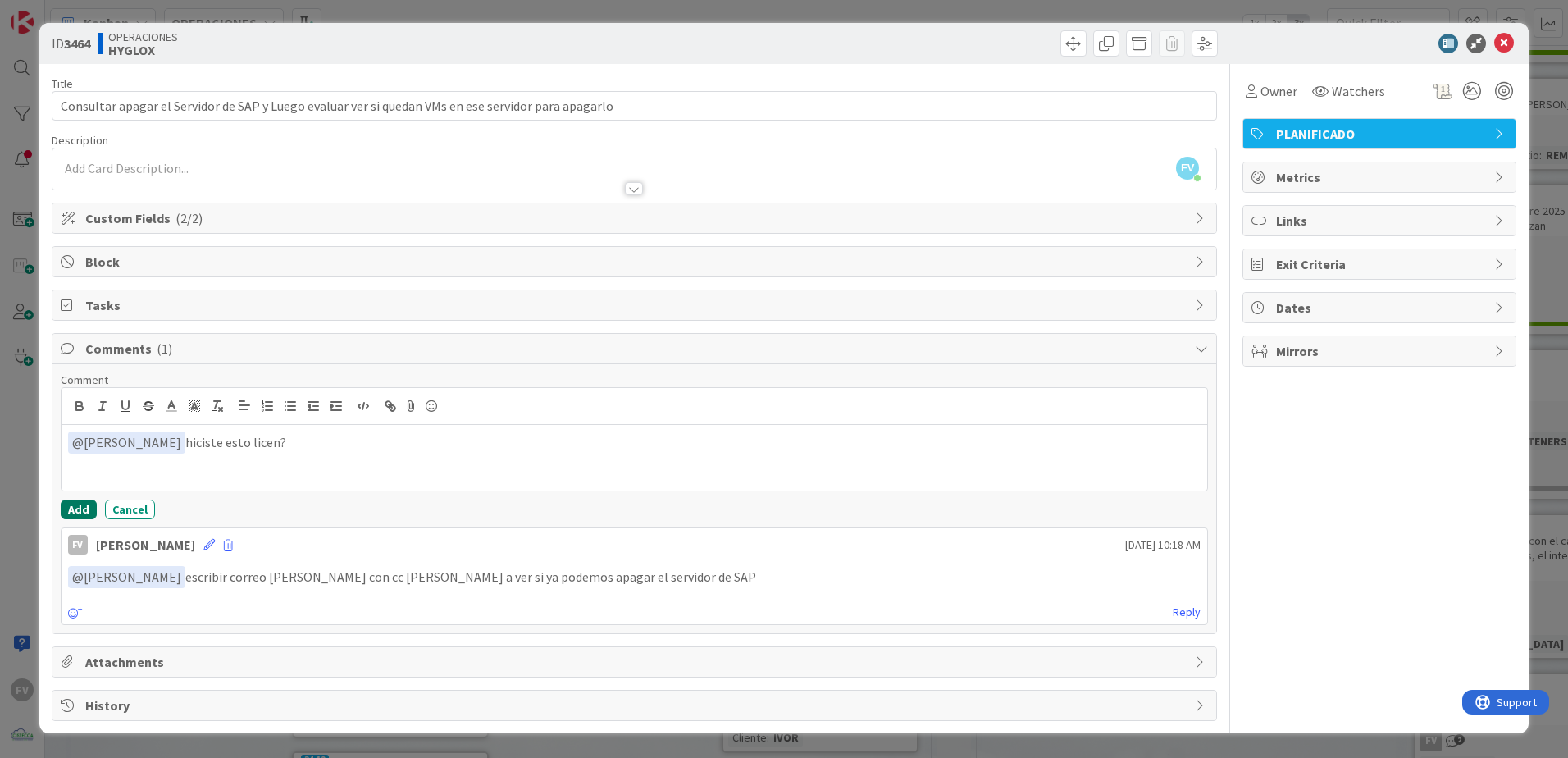
click at [77, 501] on button "Add" at bounding box center [79, 509] width 36 height 20
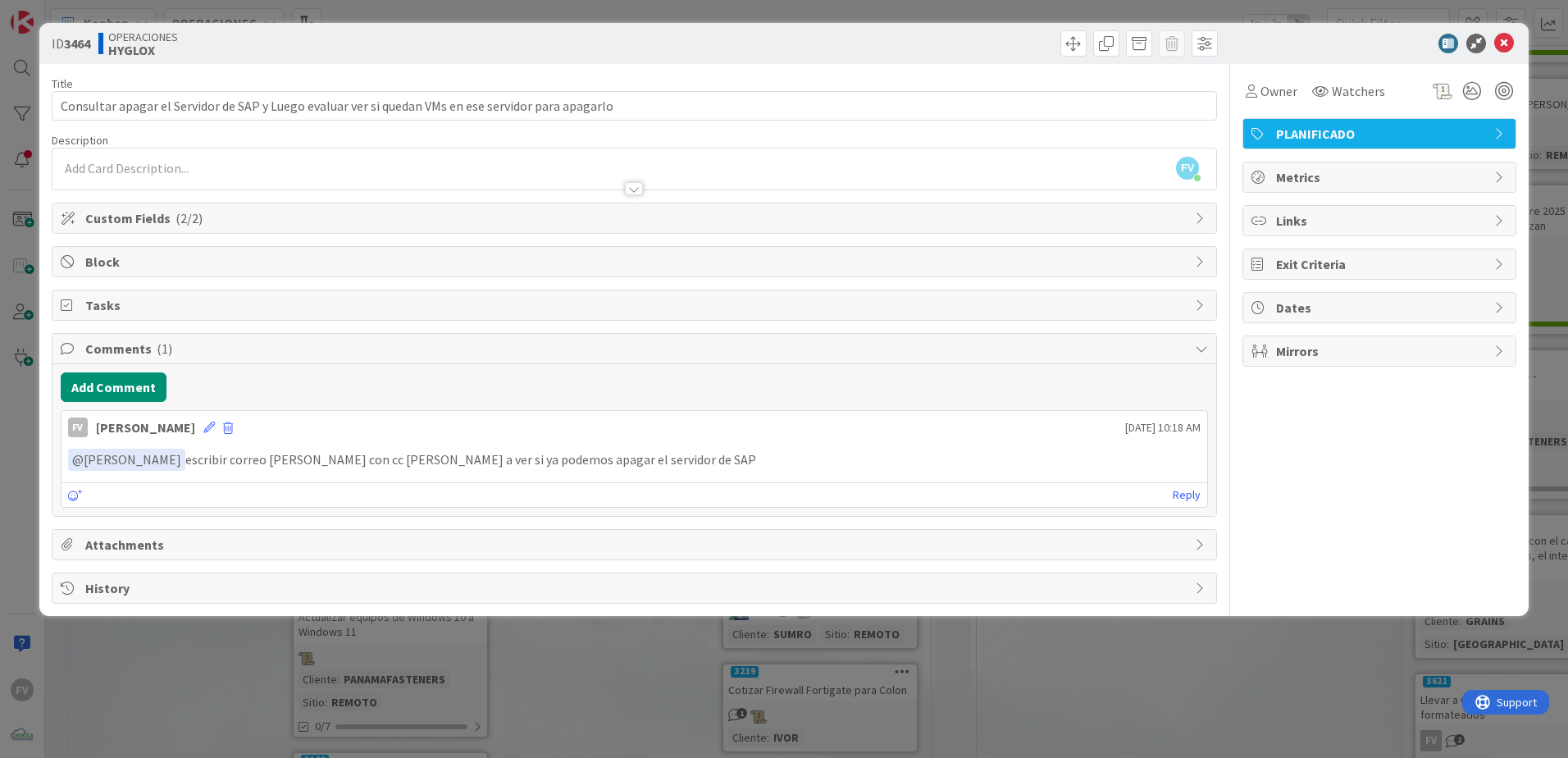
click at [25, 473] on div "ID 3464 OPERACIONES HYGLOX Title 99 / 128 Consultar apagar el Servidor de SAP y…" at bounding box center [784, 379] width 1568 height 758
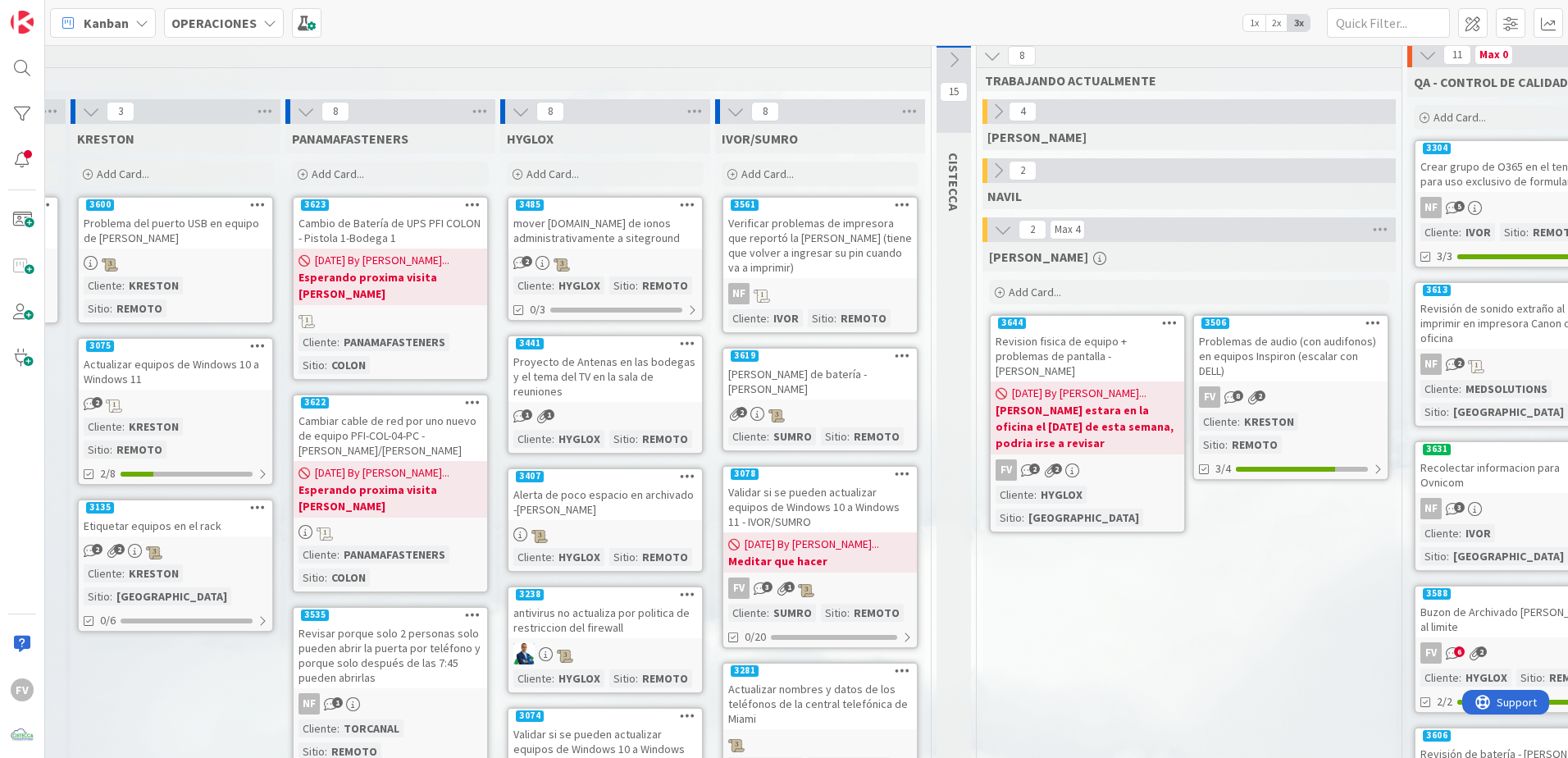
scroll to position [0, 886]
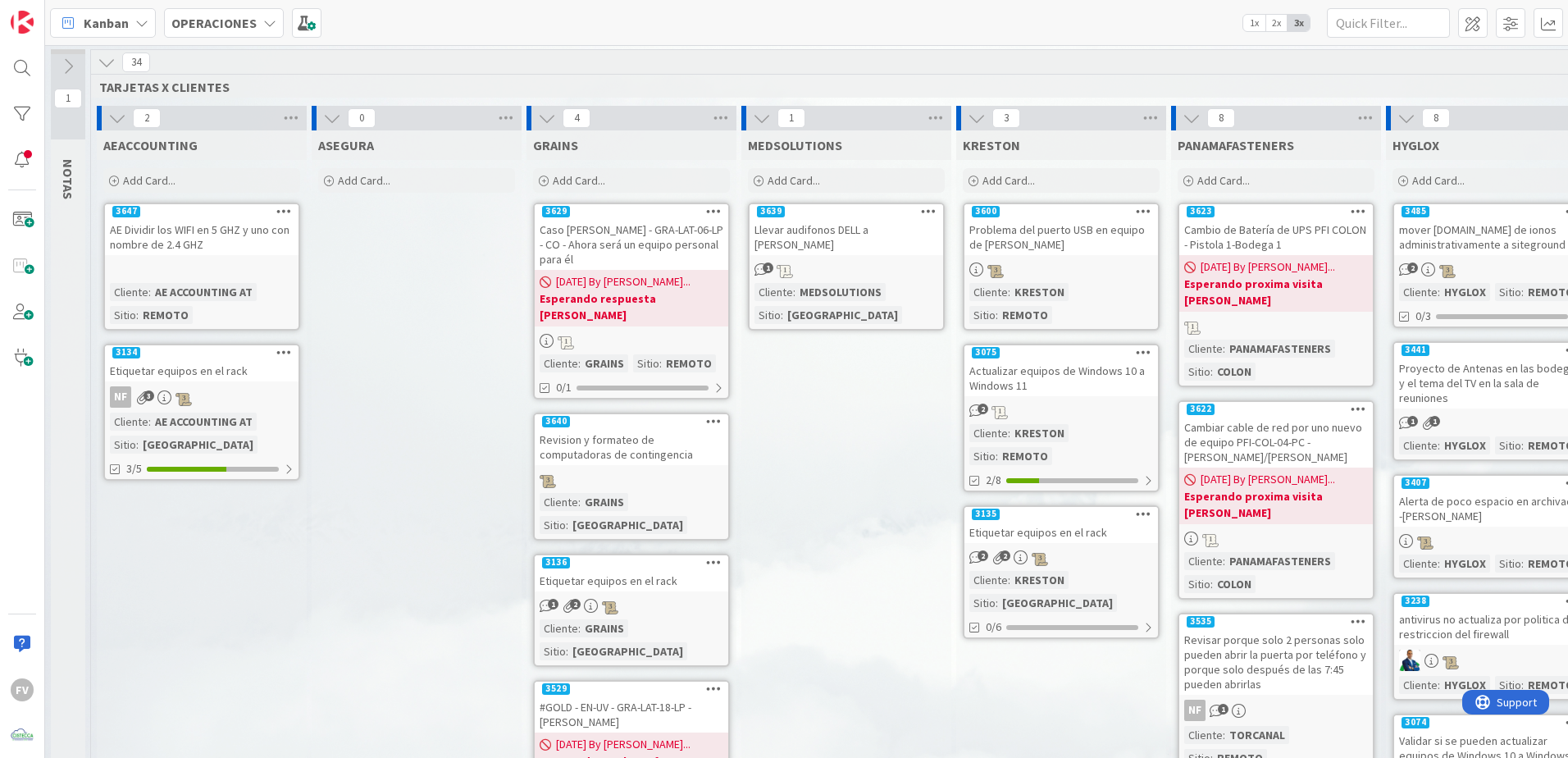
scroll to position [0, 1268]
